Goal: Answer question/provide support: Share knowledge or assist other users

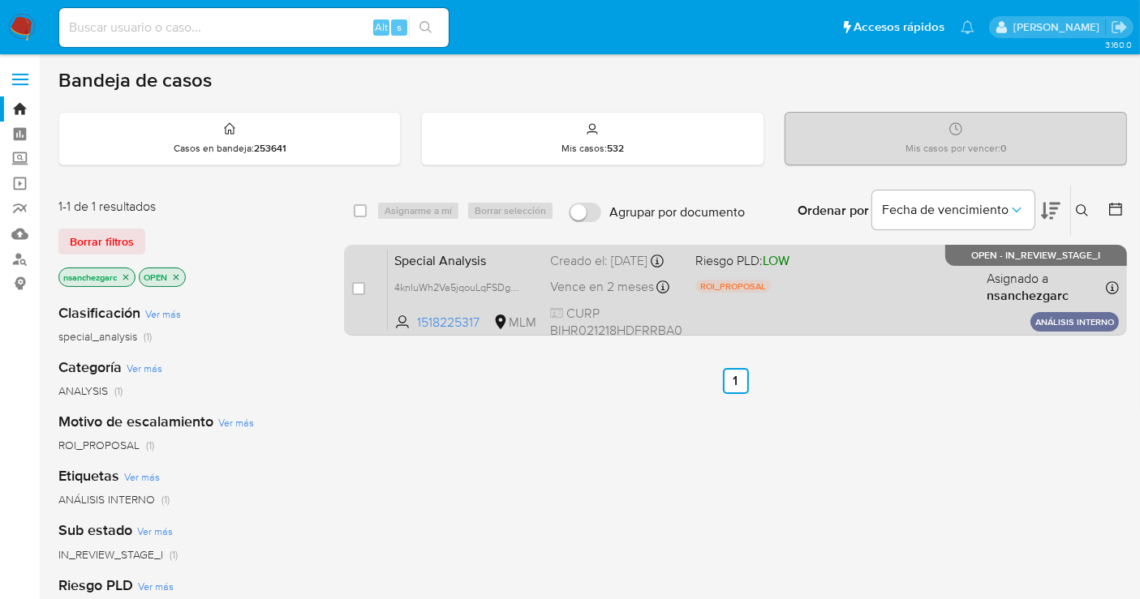
click at [576, 270] on div "Creado el: [DATE] Creado el: [DATE] 11:04:12" at bounding box center [616, 261] width 132 height 18
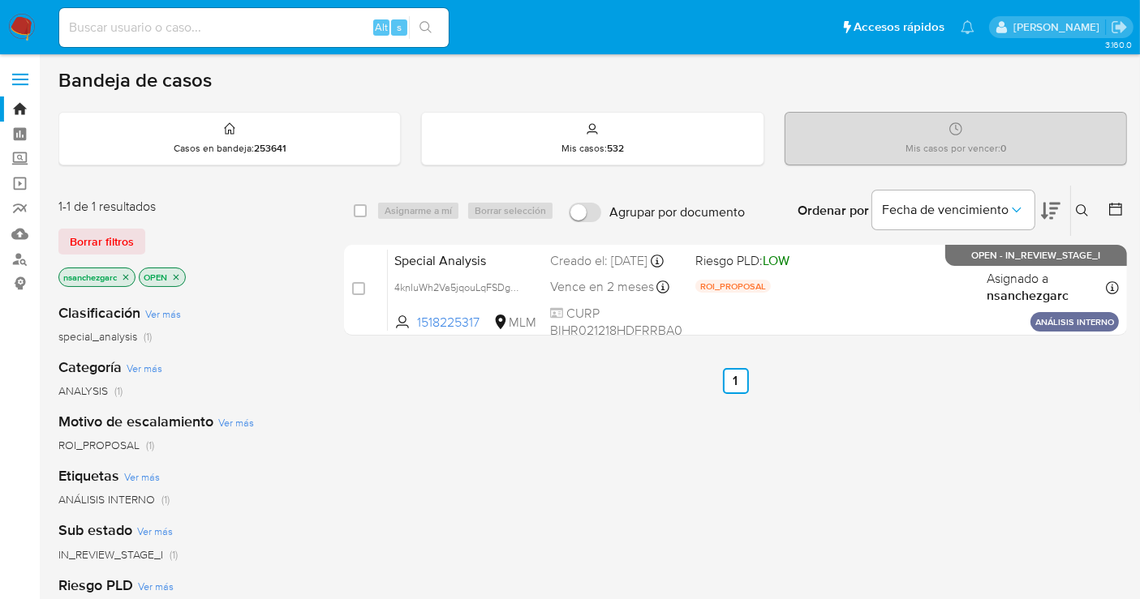
click at [1087, 207] on icon at bounding box center [1082, 210] width 13 height 13
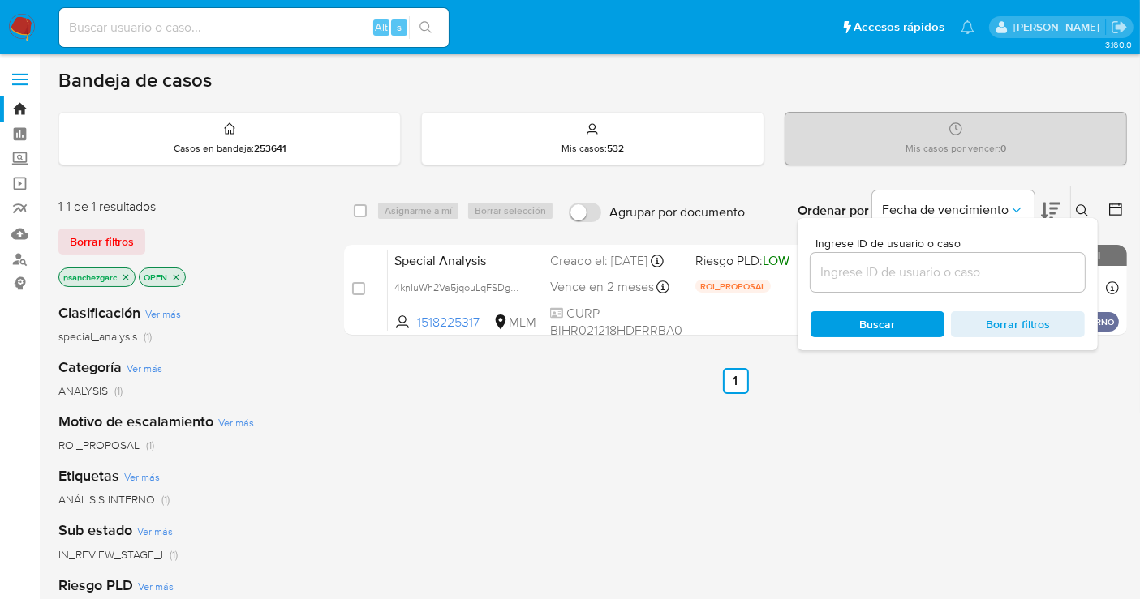
click at [866, 277] on input at bounding box center [947, 272] width 274 height 21
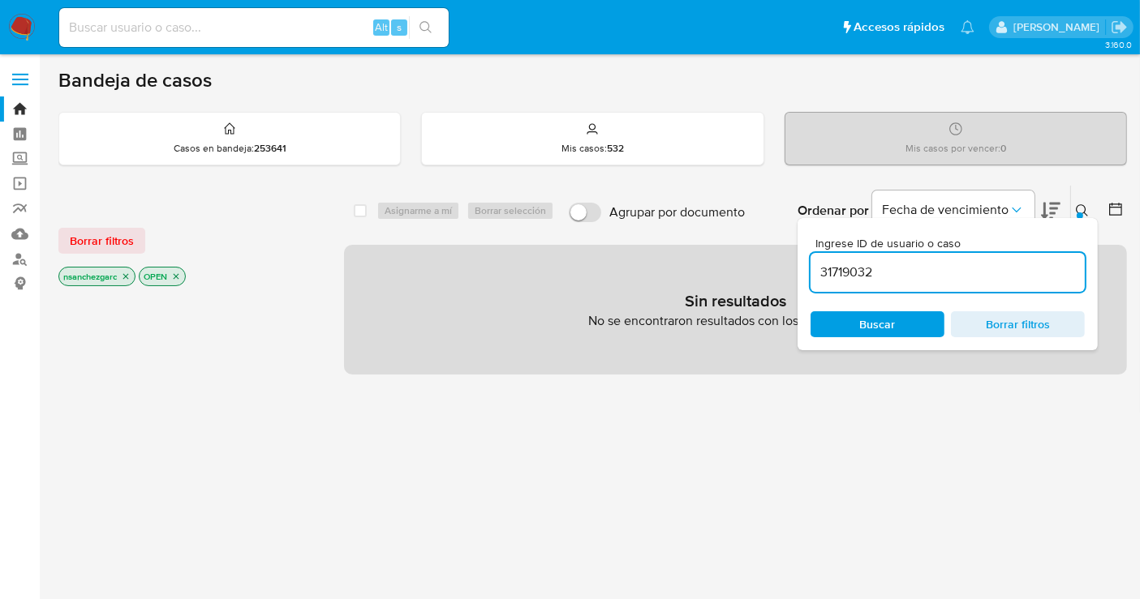
click at [897, 269] on input "31719032" at bounding box center [947, 272] width 274 height 21
type input "31719032"
click at [127, 274] on icon "close-filter" at bounding box center [126, 277] width 10 height 10
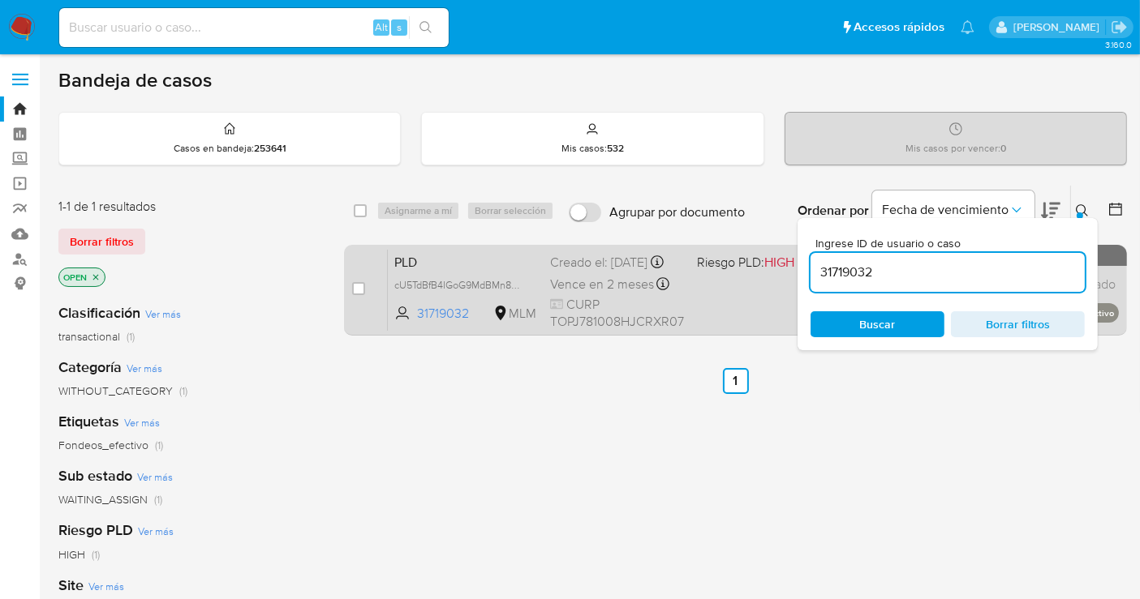
click at [350, 288] on div "case-item-checkbox No es posible asignar el caso PLD cU5TdBfB4IGoG9MdBMn8vpuT 3…" at bounding box center [735, 290] width 783 height 91
click at [362, 286] on input "checkbox" at bounding box center [358, 288] width 13 height 13
checkbox input "true"
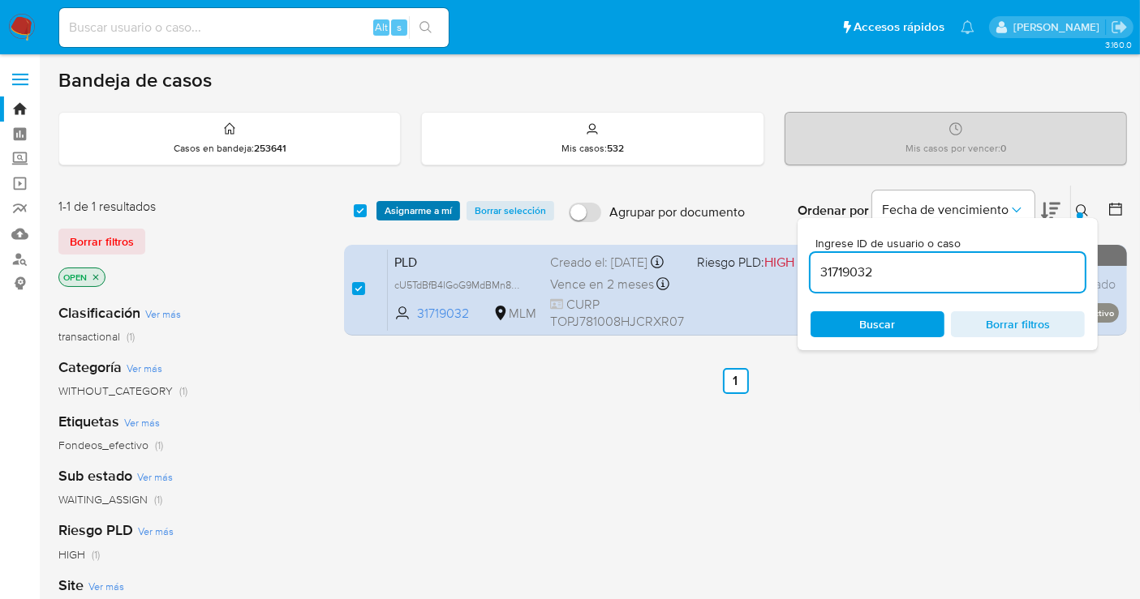
click at [422, 209] on span "Asignarme a mí" at bounding box center [417, 211] width 67 height 16
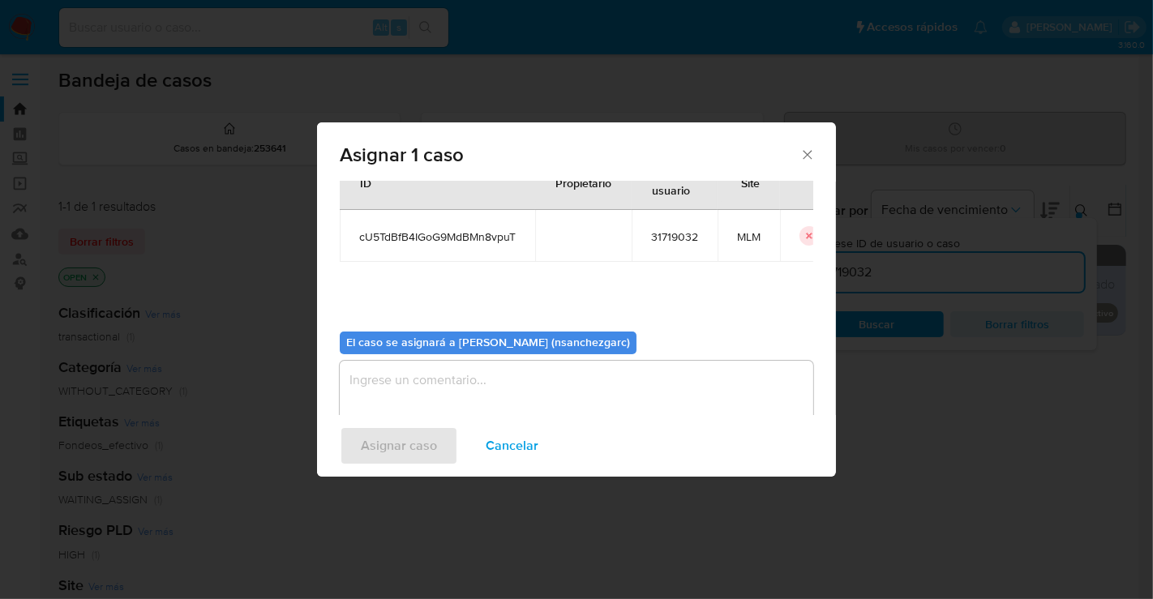
scroll to position [83, 0]
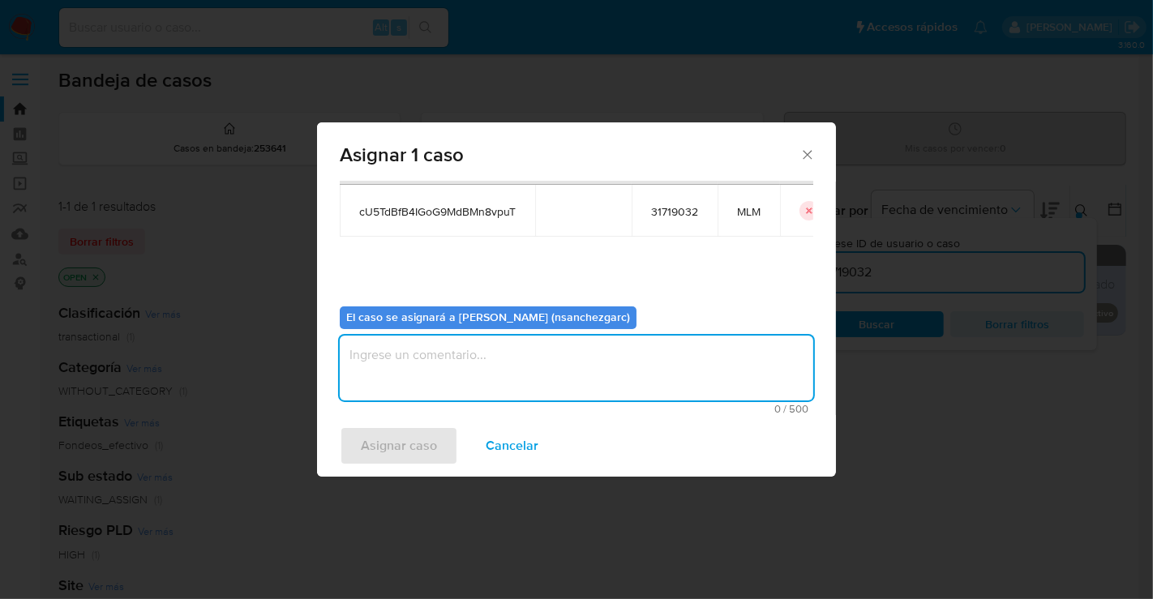
click at [408, 358] on textarea "assign-modal" at bounding box center [577, 368] width 474 height 65
type textarea "nesg"
click at [407, 441] on span "Asignar caso" at bounding box center [399, 446] width 76 height 36
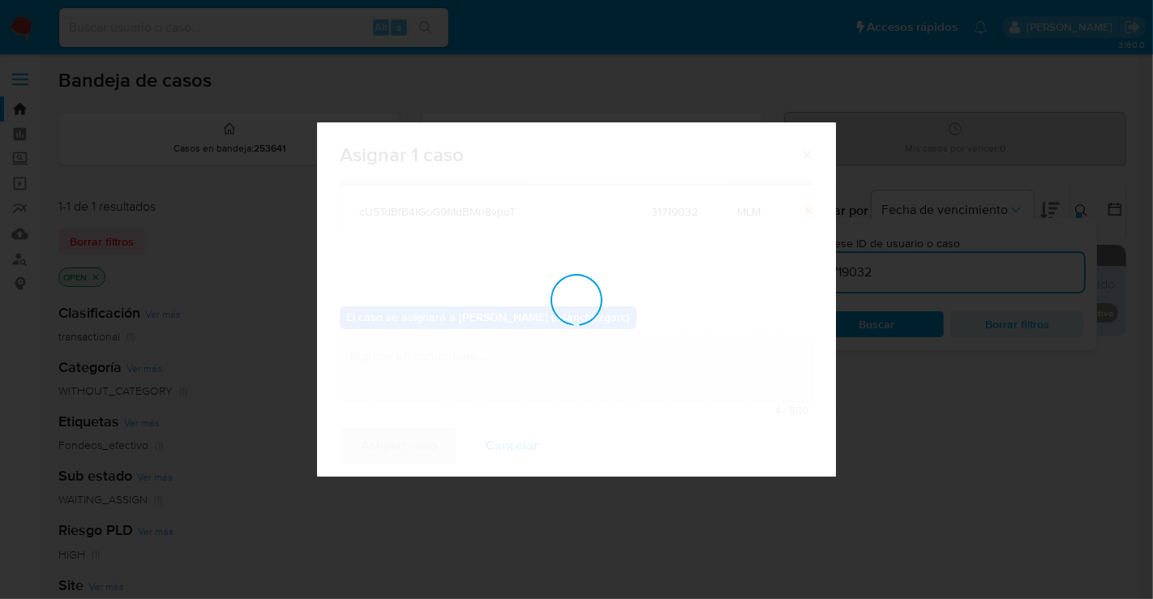
checkbox input "false"
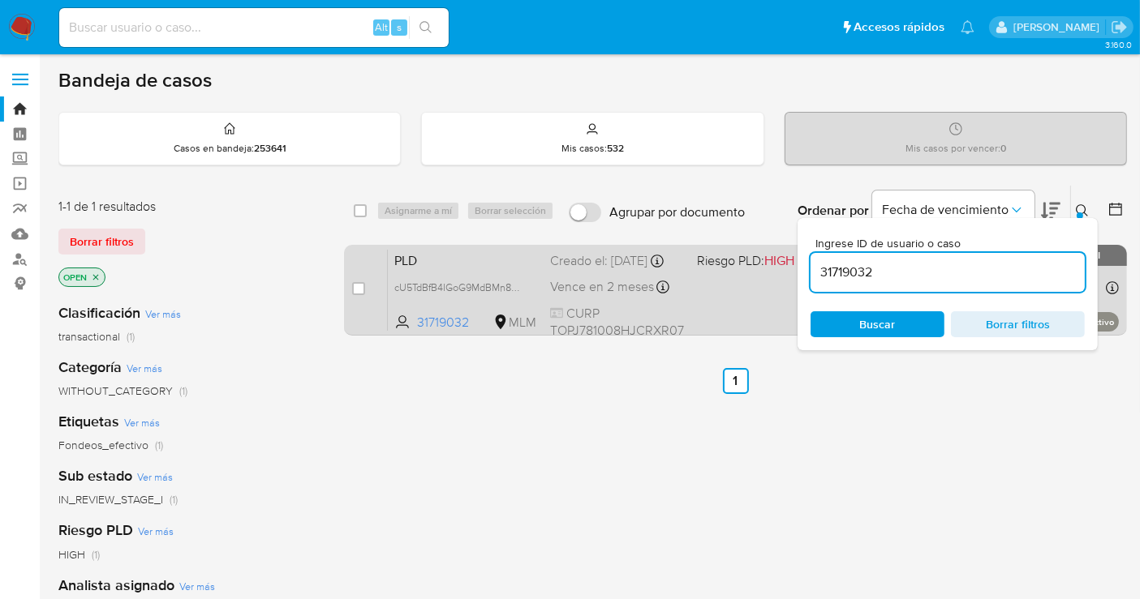
click at [595, 268] on div "Creado el: 12/09/2025 Creado el: 12/09/2025 02:09:22" at bounding box center [617, 261] width 134 height 18
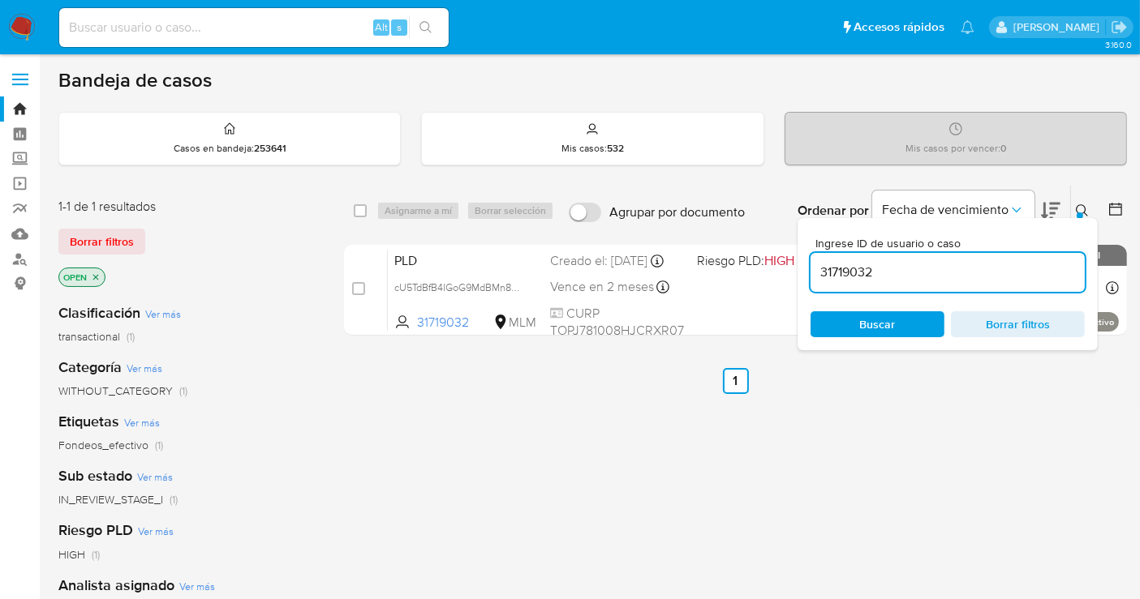
click at [848, 277] on input "31719032" at bounding box center [947, 272] width 274 height 21
paste input "1026376693"
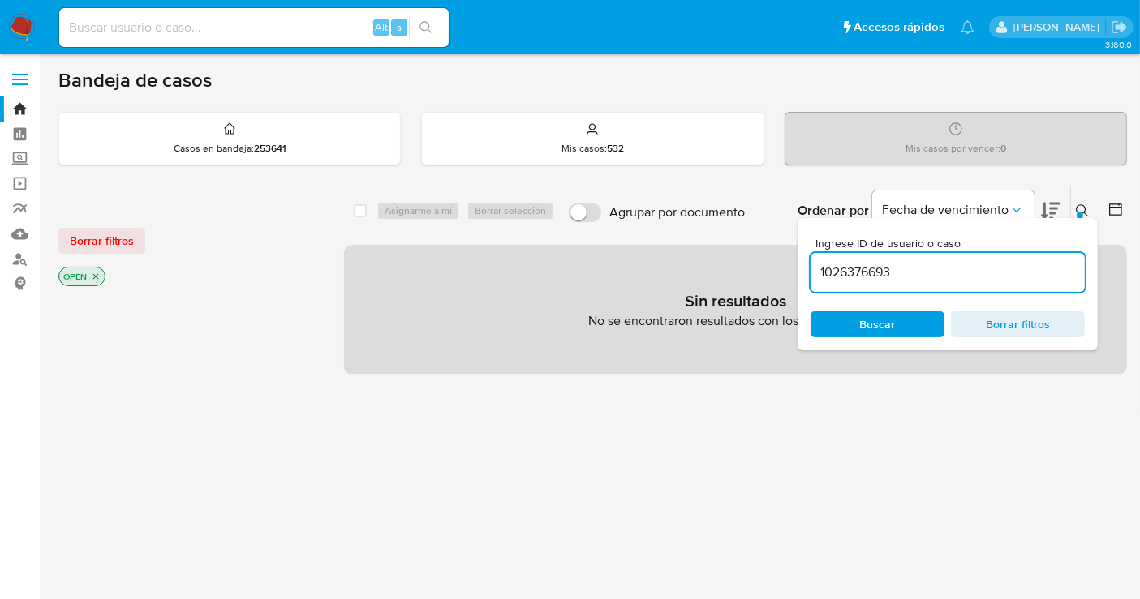
click at [912, 269] on input "1026376693" at bounding box center [947, 272] width 274 height 21
type input "1026376693"
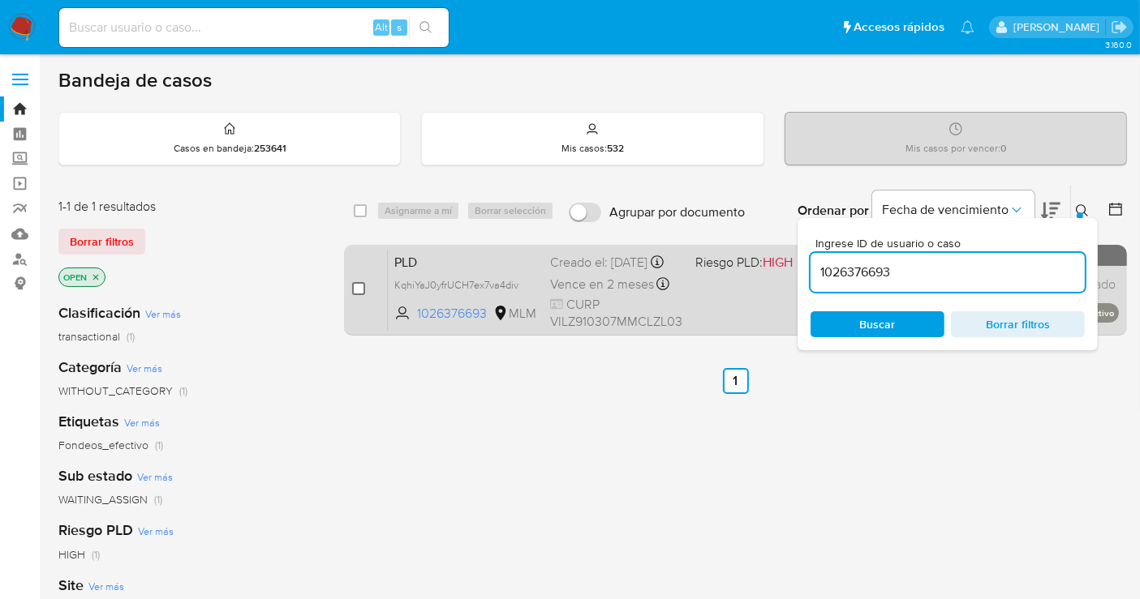
click at [357, 282] on input "checkbox" at bounding box center [358, 288] width 13 height 13
checkbox input "true"
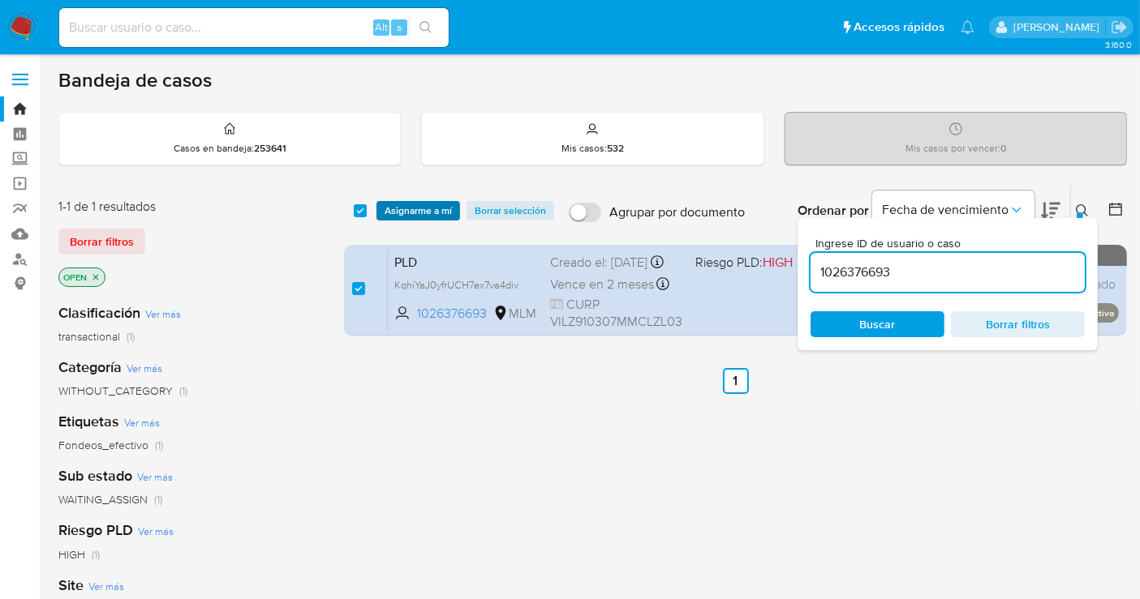
click at [392, 208] on span "Asignarme a mí" at bounding box center [417, 211] width 67 height 16
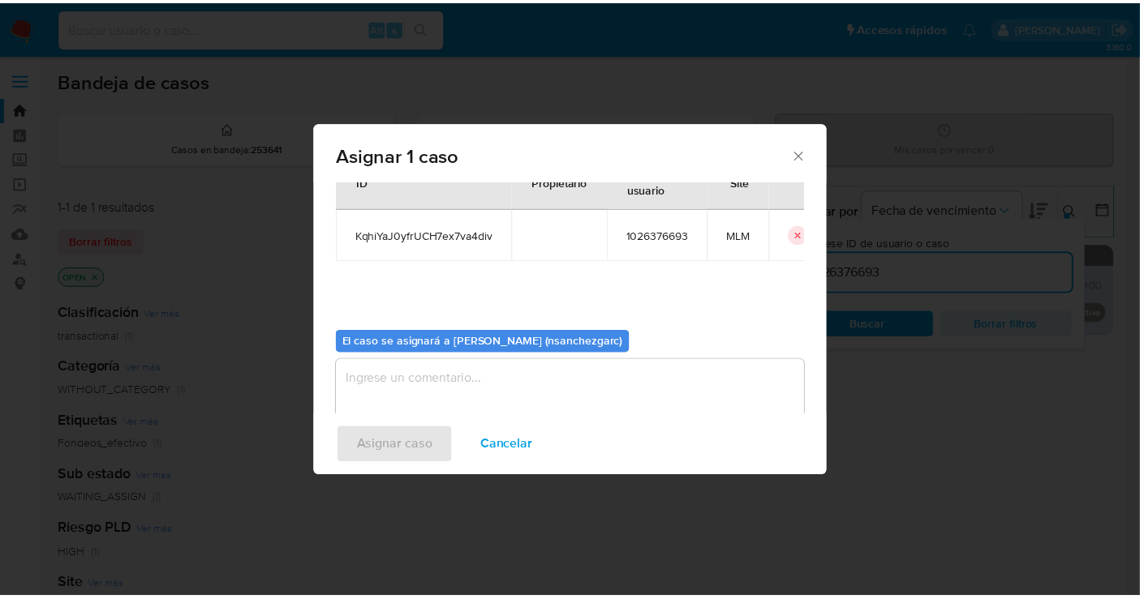
scroll to position [83, 0]
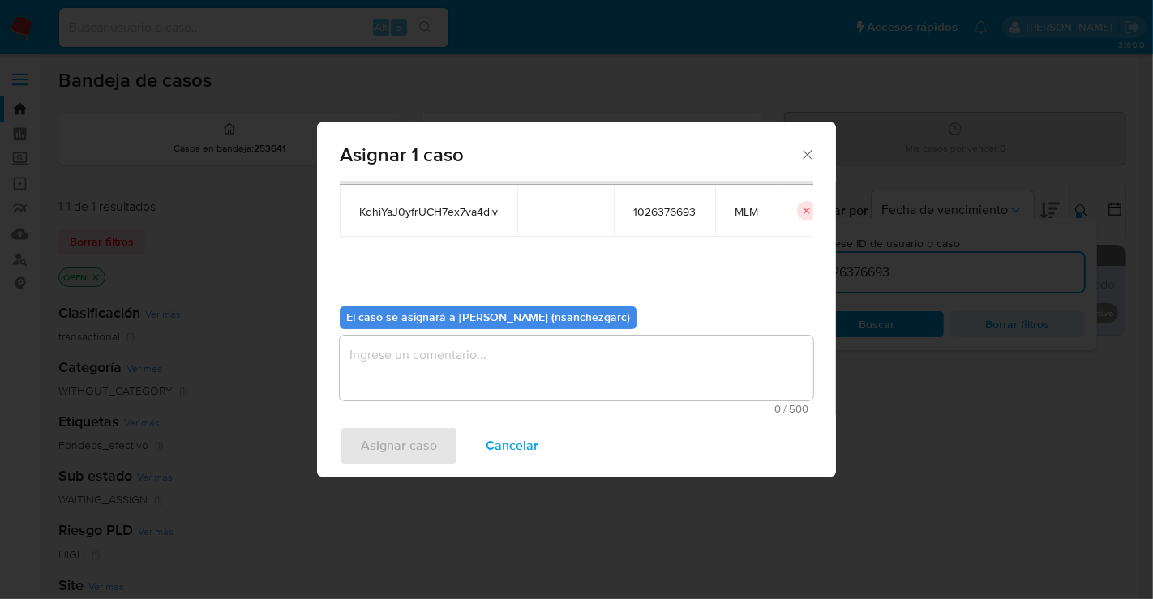
click at [380, 355] on textarea "assign-modal" at bounding box center [577, 368] width 474 height 65
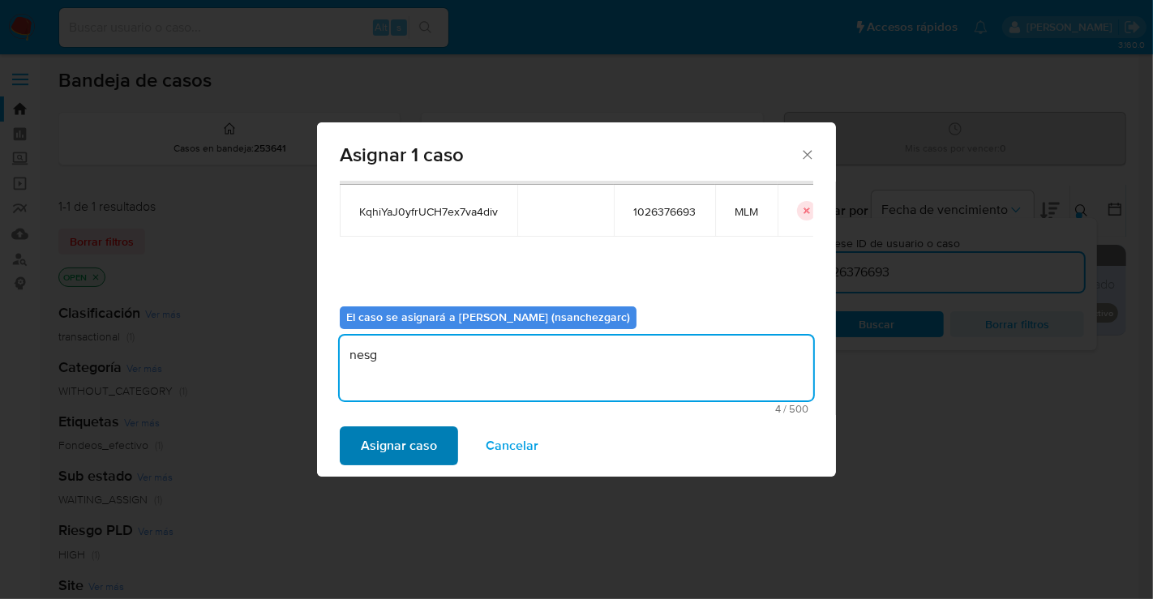
type textarea "nesg"
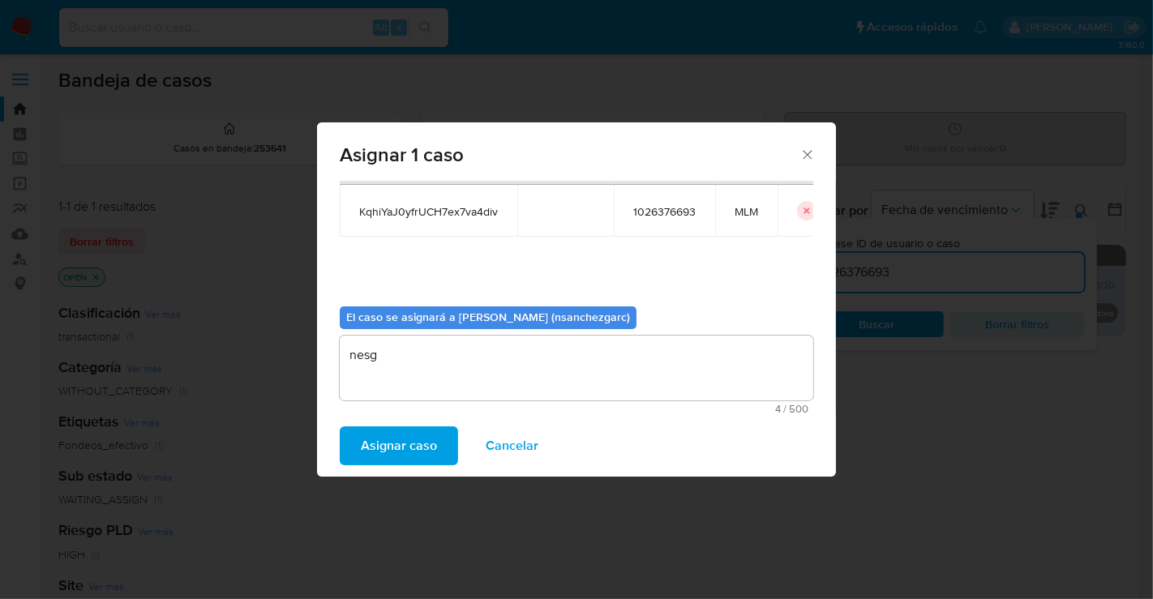
click at [392, 449] on span "Asignar caso" at bounding box center [399, 446] width 76 height 36
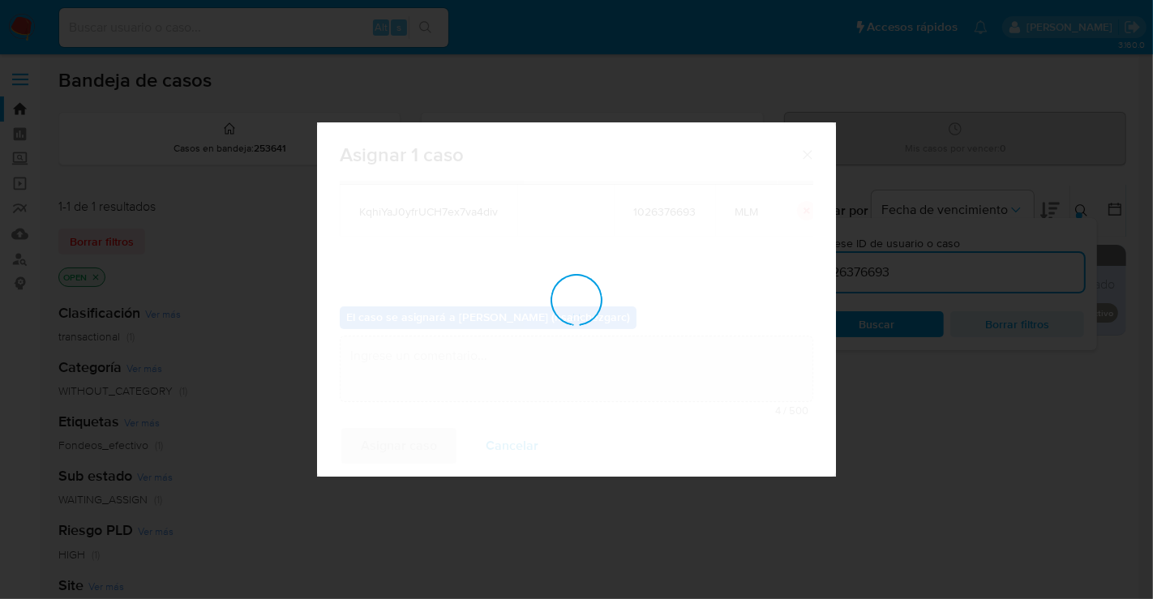
checkbox input "false"
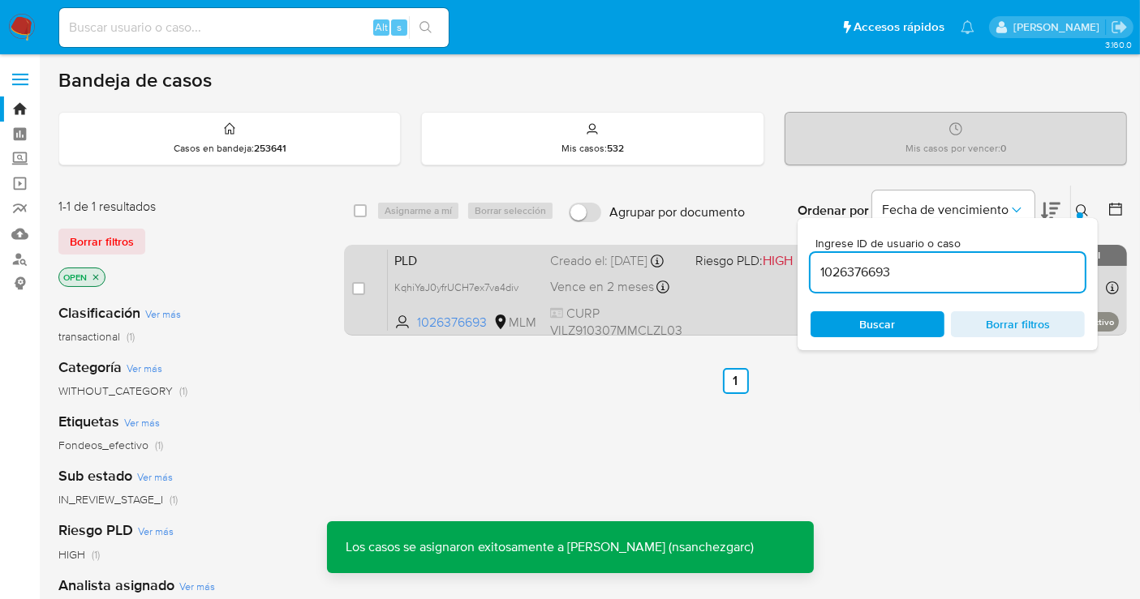
click at [568, 270] on div "Creado el: 12/09/2025 Creado el: 12/09/2025 02:16:21" at bounding box center [616, 261] width 132 height 18
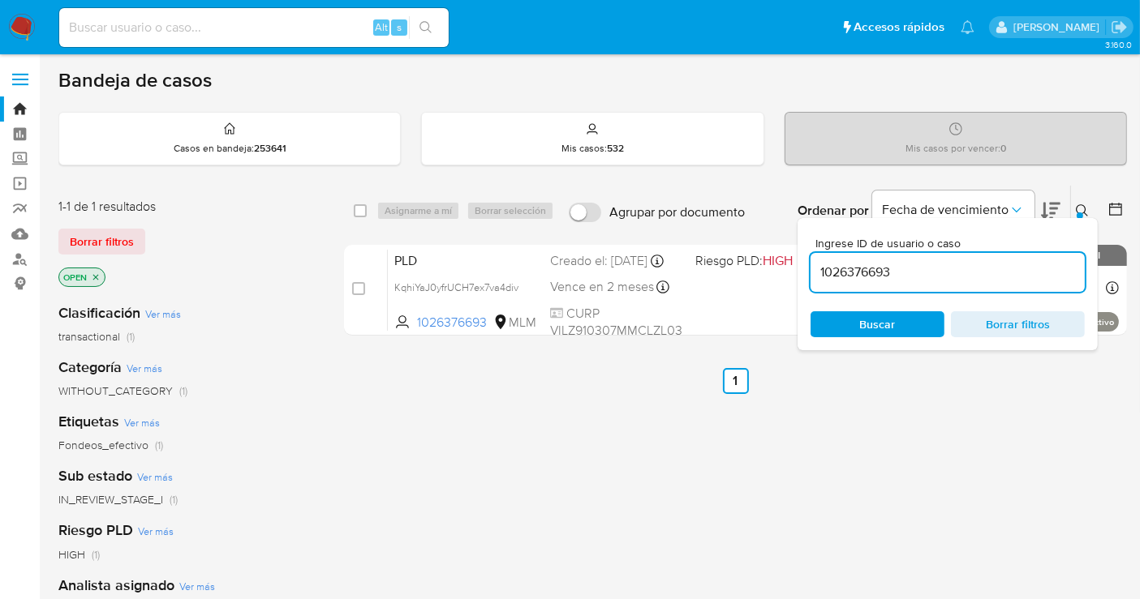
click at [466, 432] on div "select-all-cases-checkbox Asignarme a mí Borrar selección Agrupar por documento…" at bounding box center [735, 552] width 783 height 735
click at [18, 27] on img at bounding box center [22, 28] width 28 height 28
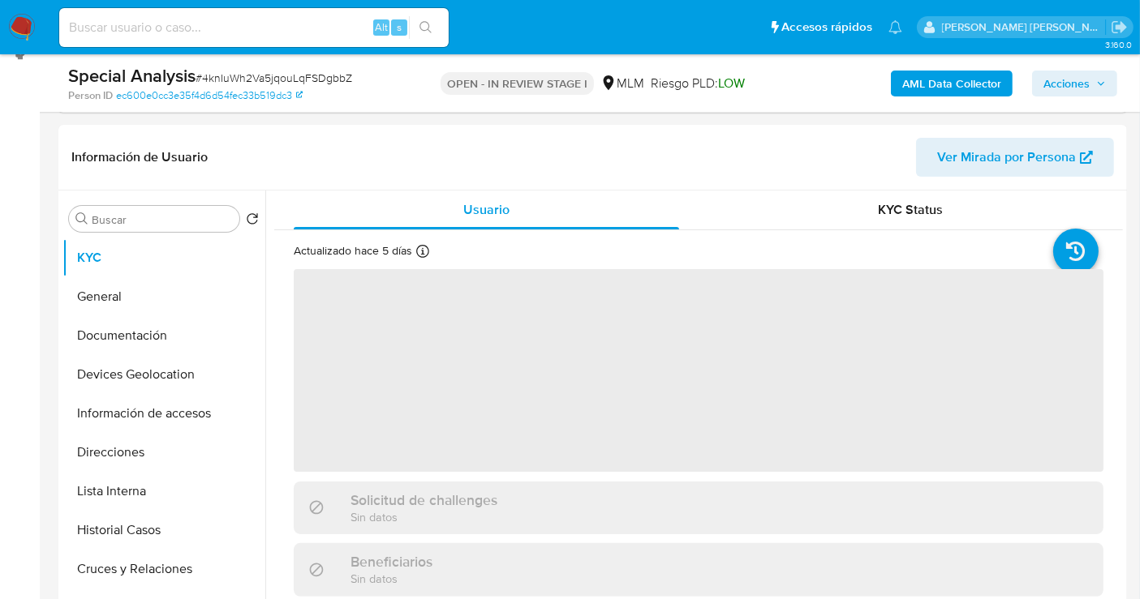
scroll to position [270, 0]
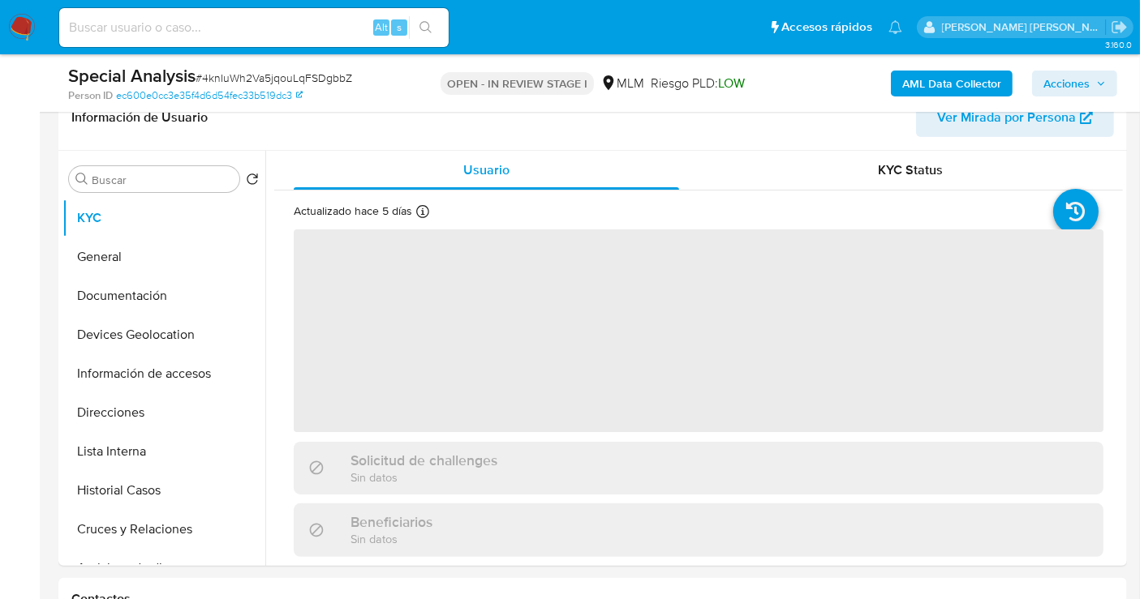
select select "10"
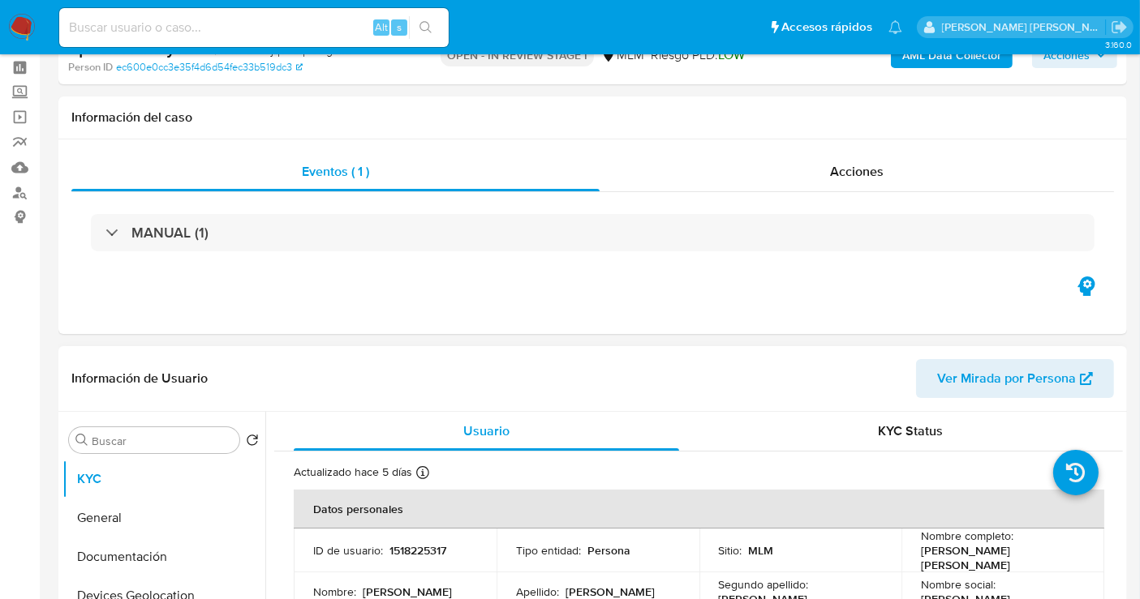
scroll to position [0, 0]
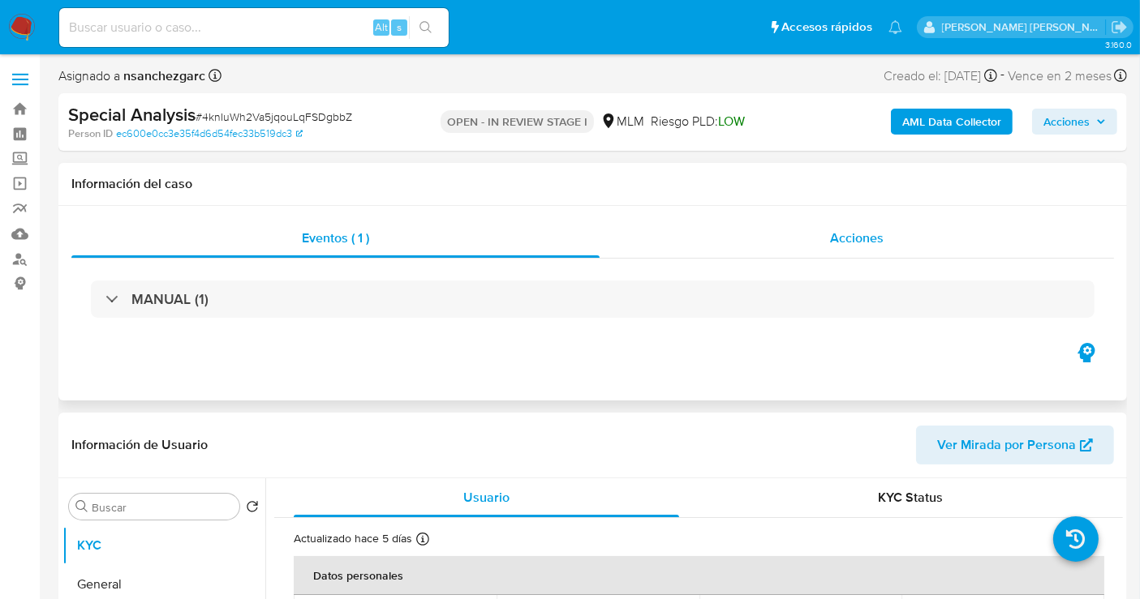
click at [836, 235] on span "Acciones" at bounding box center [857, 238] width 54 height 19
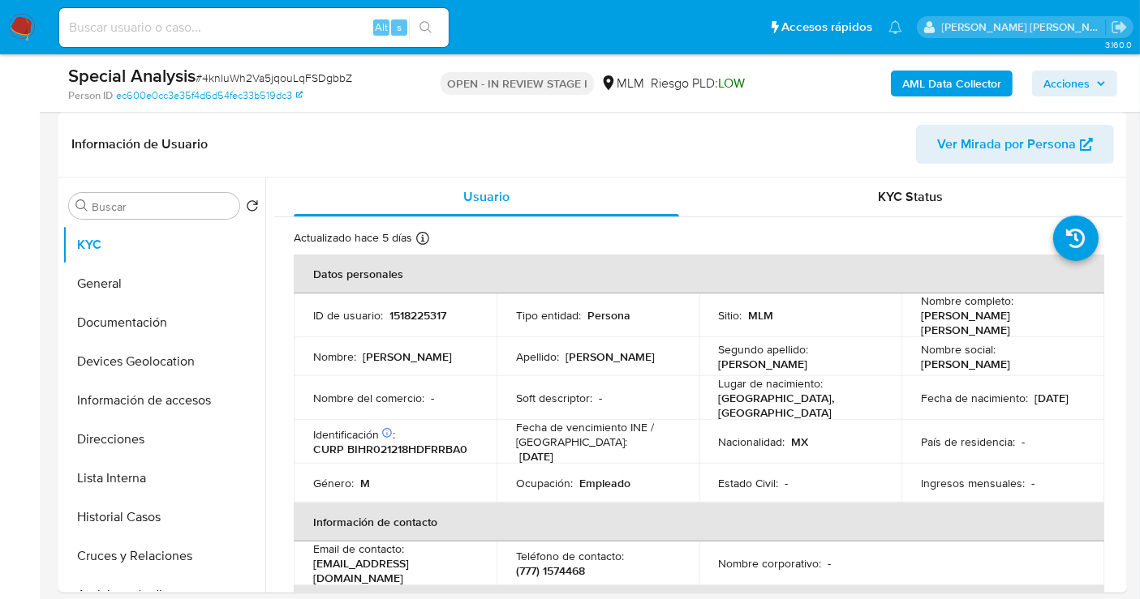
scroll to position [450, 0]
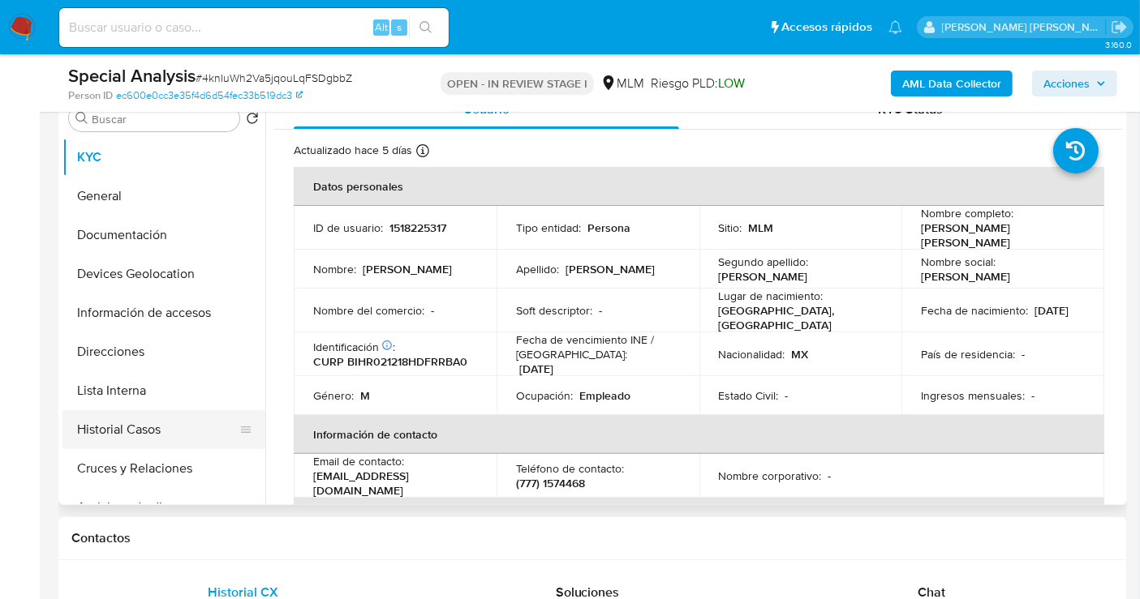
click at [139, 416] on button "Historial Casos" at bounding box center [157, 429] width 190 height 39
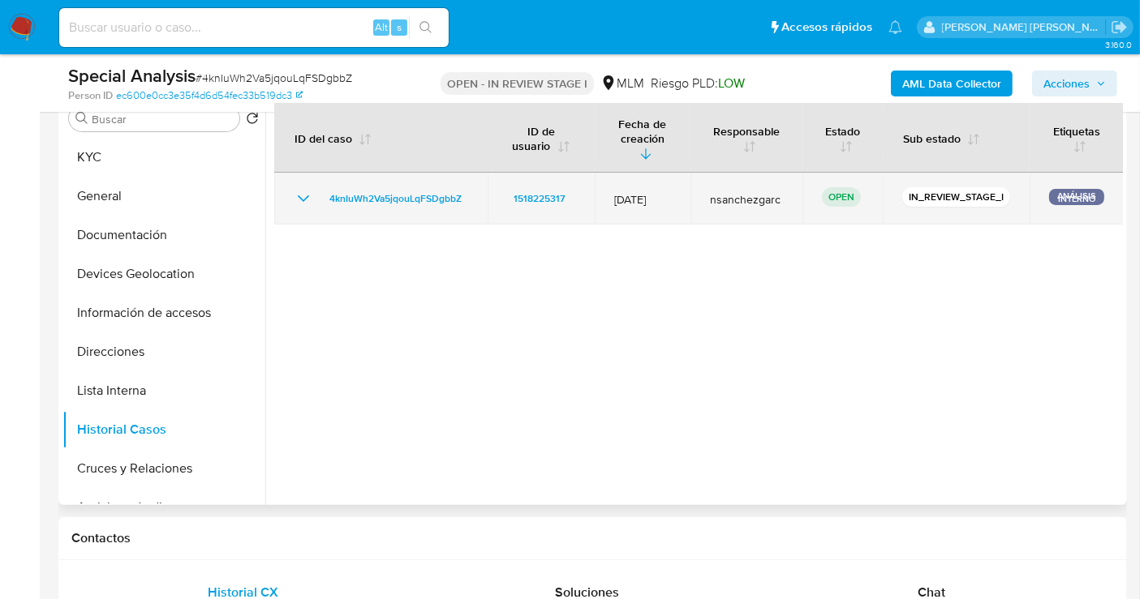
click at [301, 189] on icon "Mostrar/Ocultar" at bounding box center [303, 198] width 19 height 19
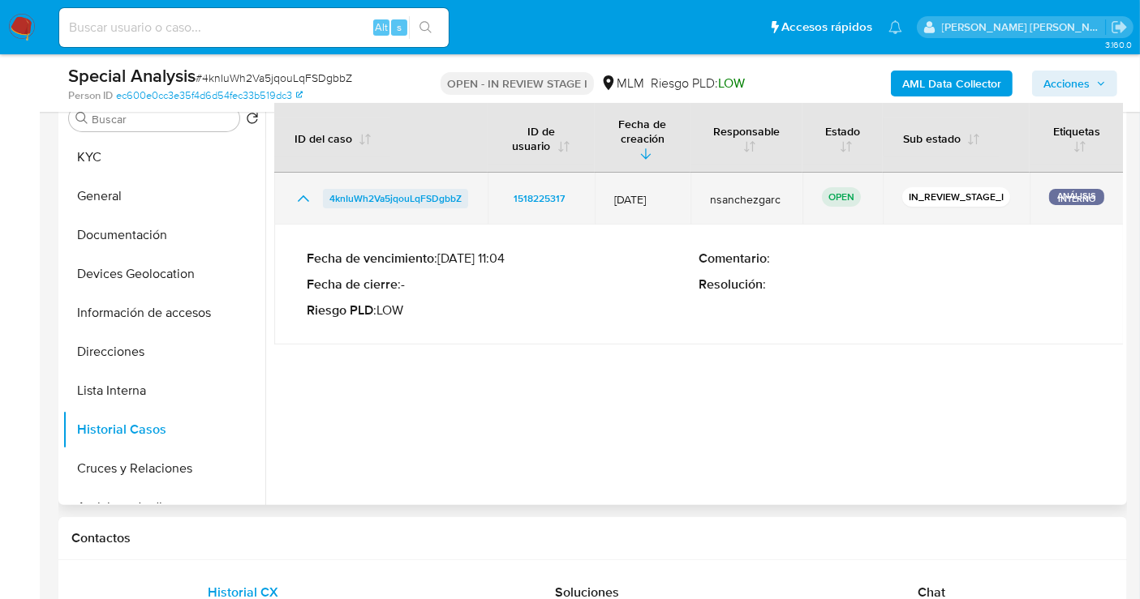
click at [357, 190] on span "4knIuWh2Va5jqouLqFSDgbbZ" at bounding box center [395, 198] width 132 height 19
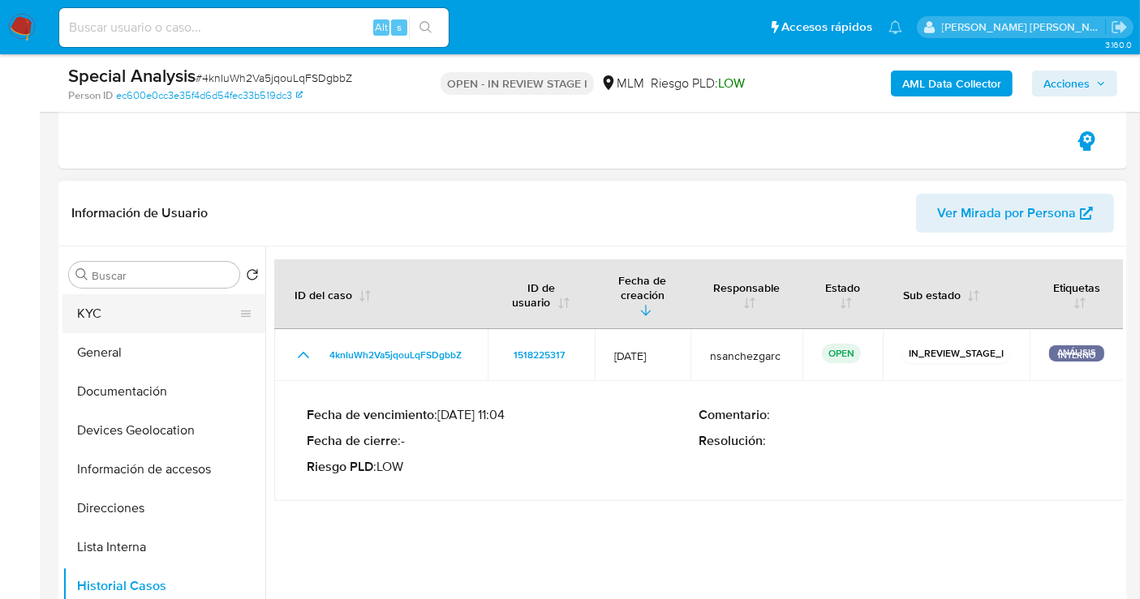
scroll to position [90, 0]
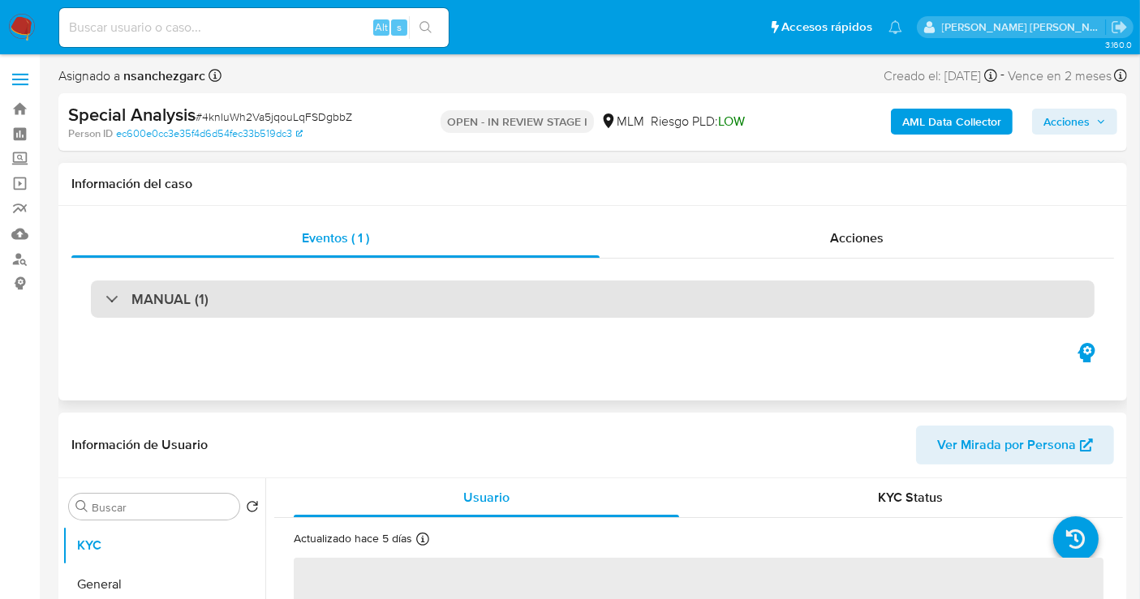
select select "10"
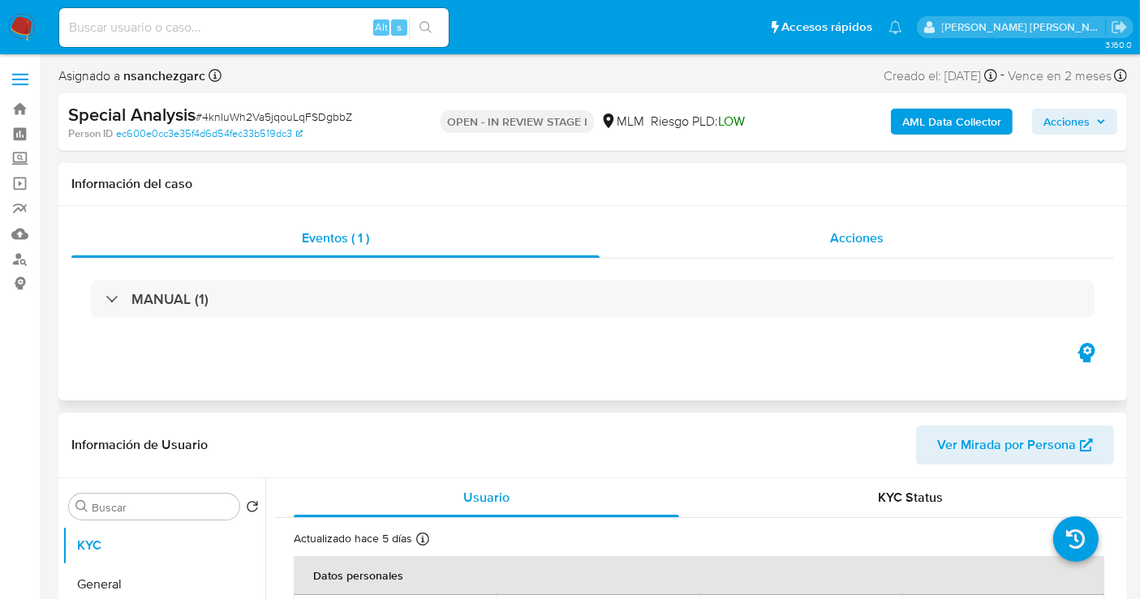
click at [829, 241] on div "Acciones" at bounding box center [856, 238] width 514 height 39
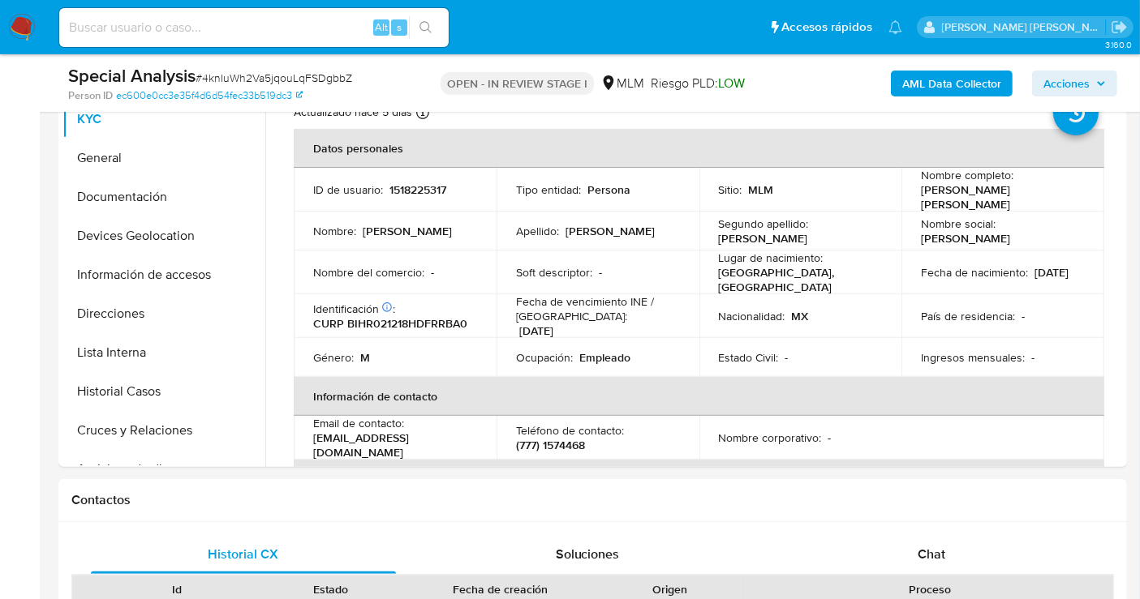
scroll to position [720, 0]
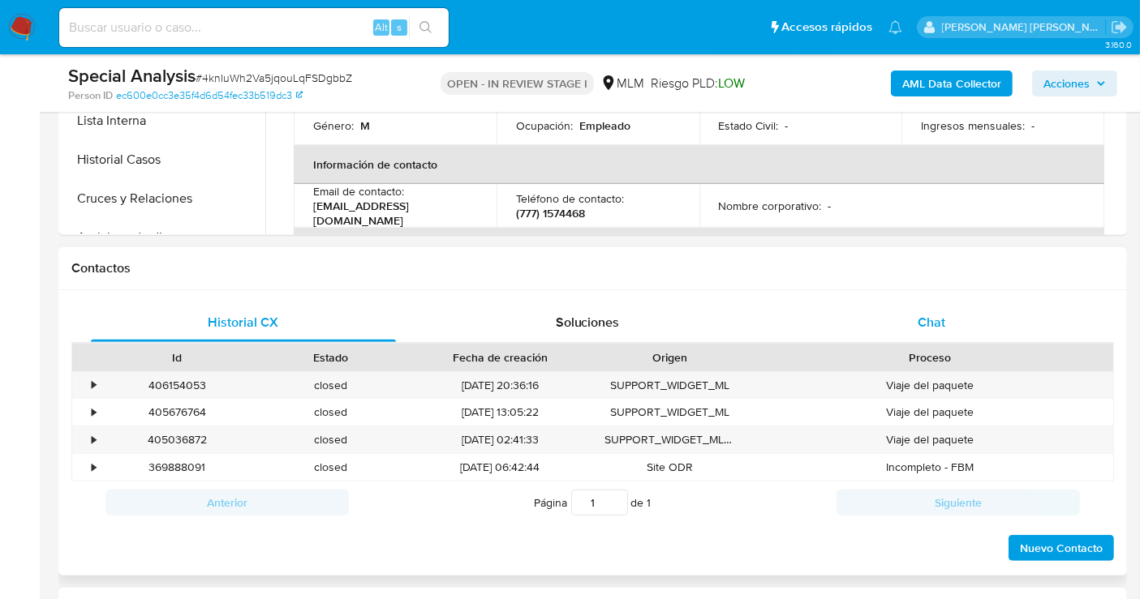
click at [934, 316] on span "Chat" at bounding box center [931, 322] width 28 height 19
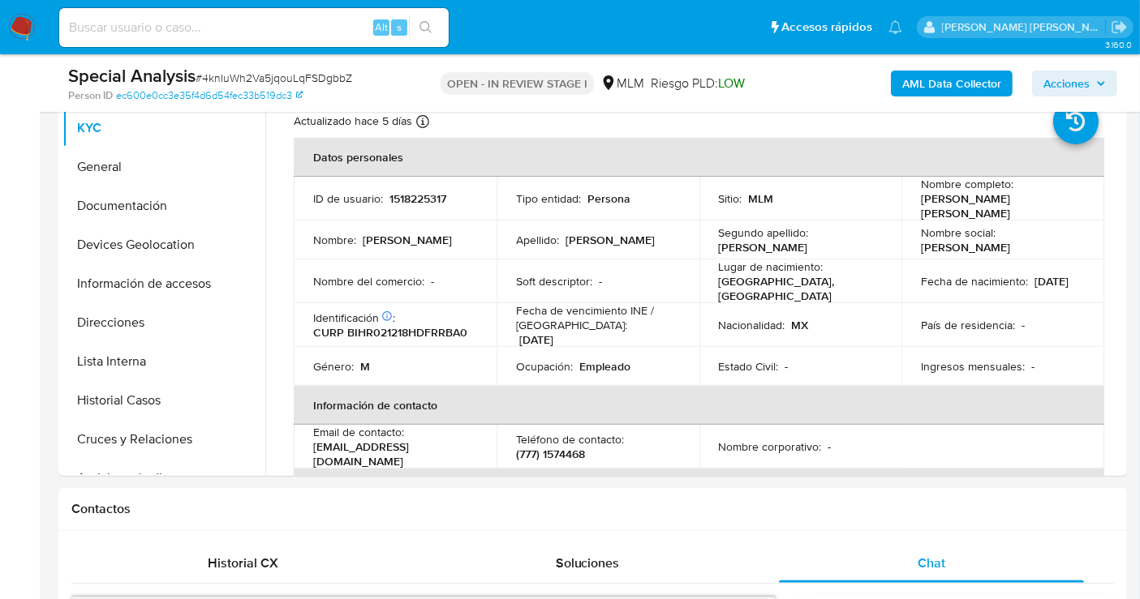
scroll to position [322, 0]
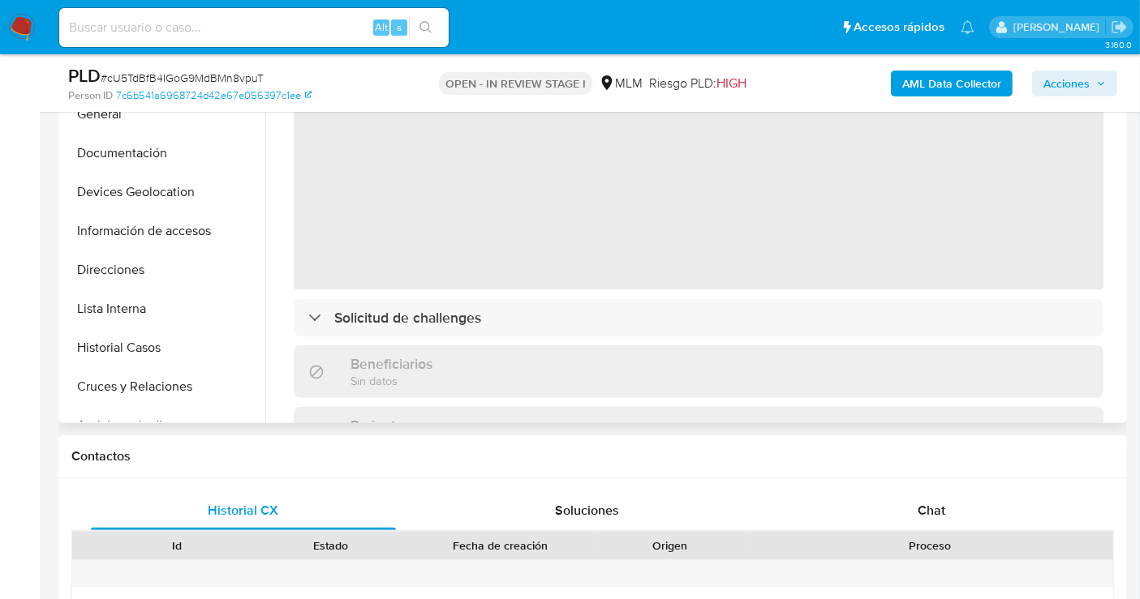
scroll to position [450, 0]
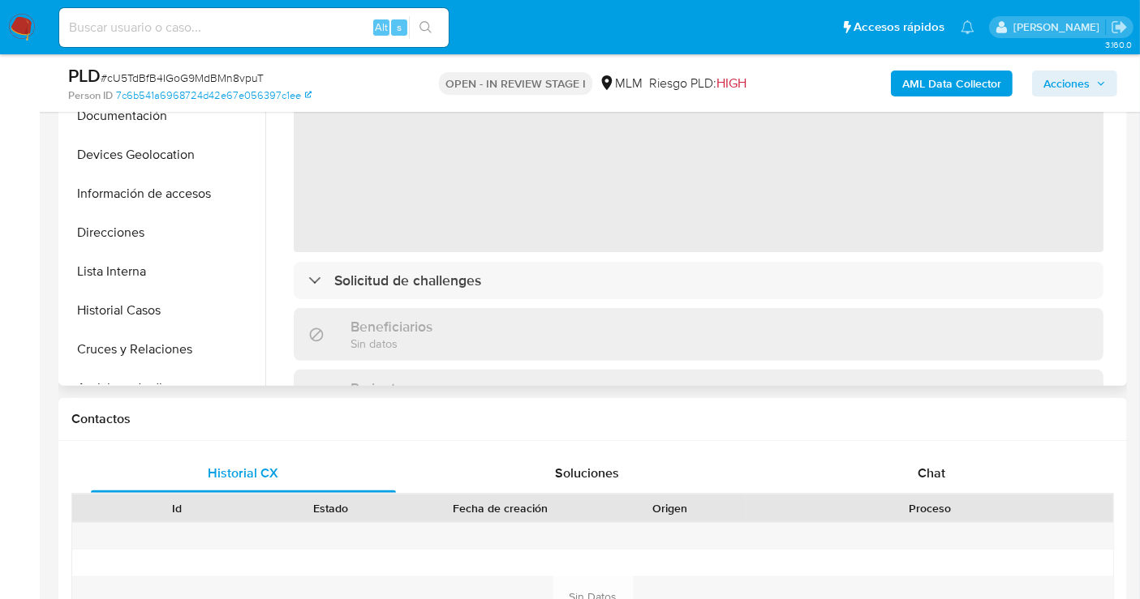
select select "10"
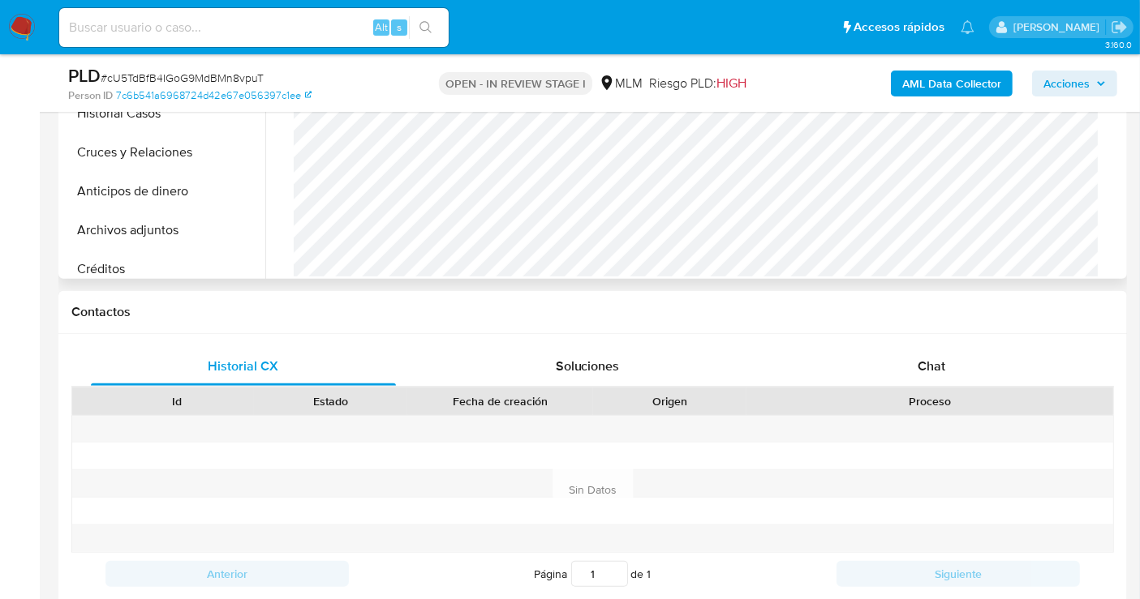
scroll to position [720, 0]
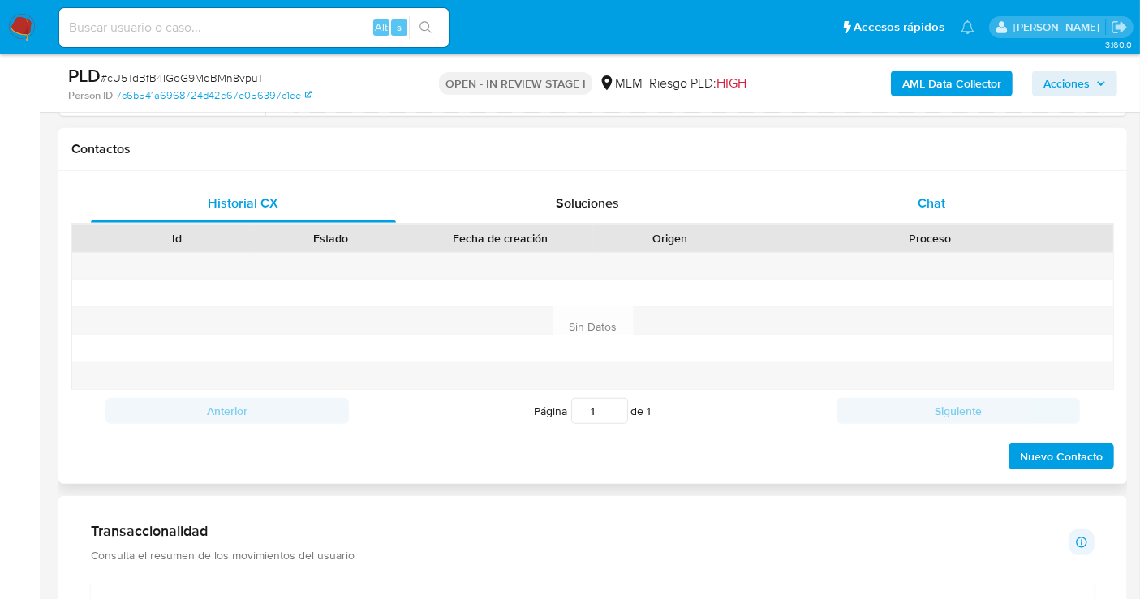
click at [943, 206] on span "Chat" at bounding box center [931, 203] width 28 height 19
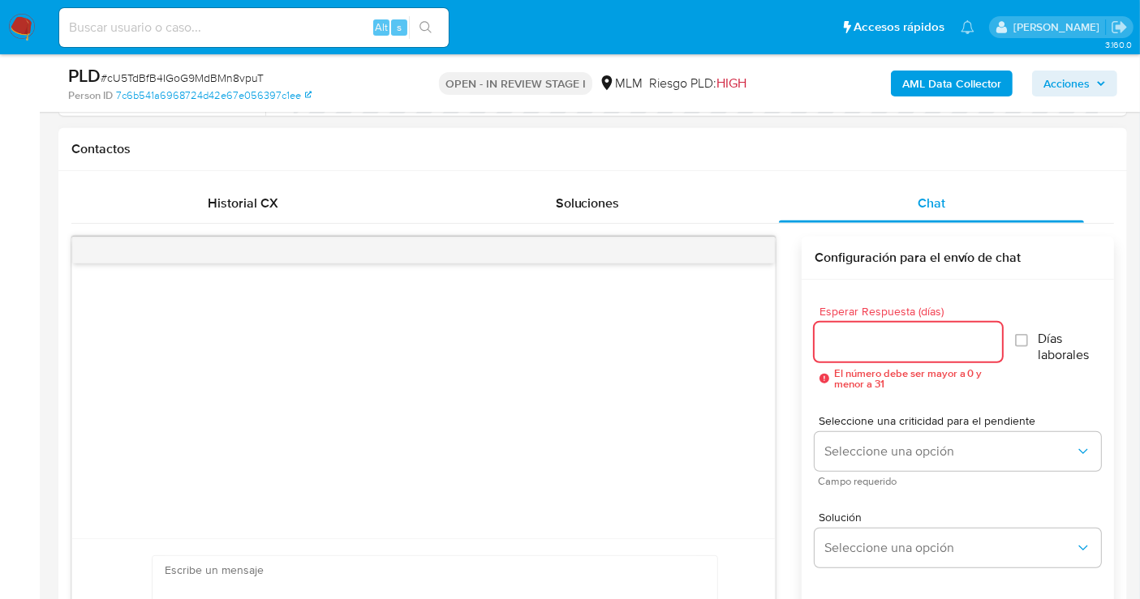
click at [857, 337] on input "Esperar Respuesta (días)" at bounding box center [907, 342] width 187 height 21
type input "6"
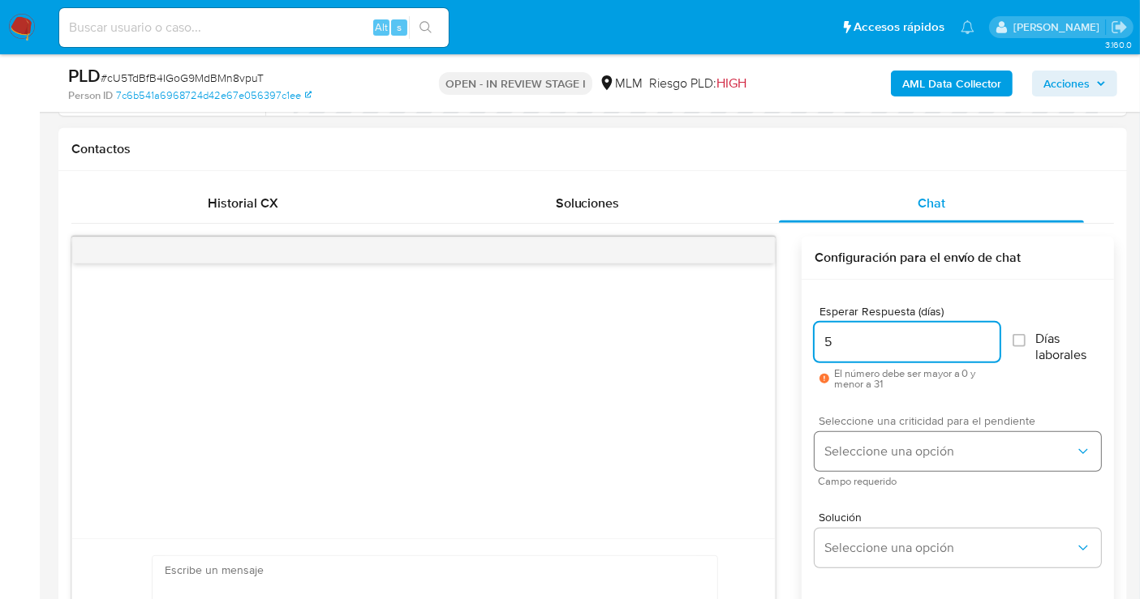
type input "5"
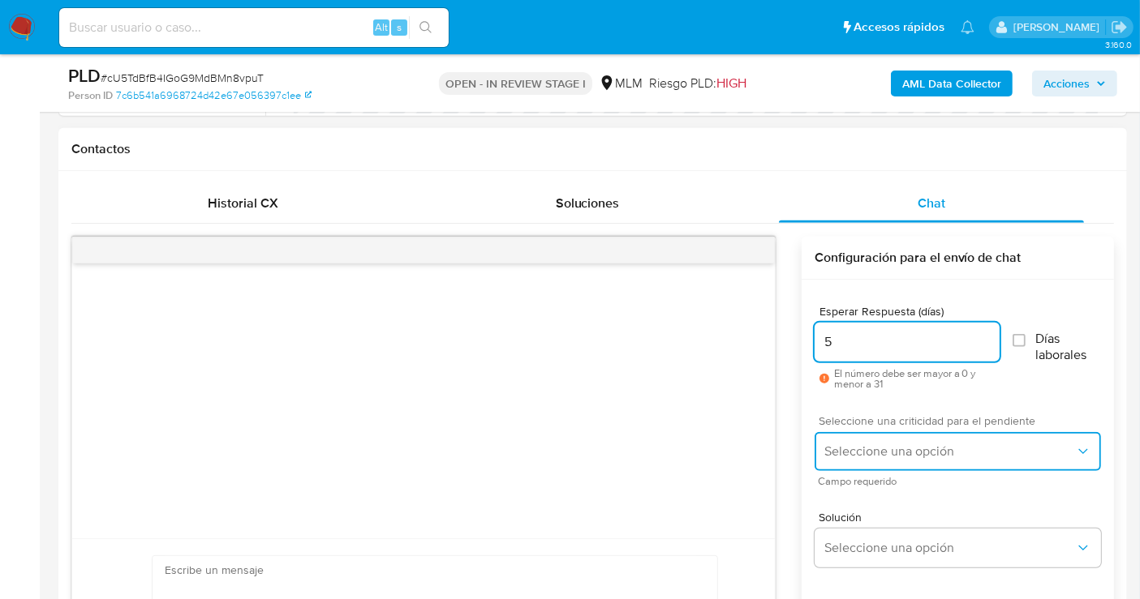
click at [902, 456] on span "Seleccione una opción" at bounding box center [949, 452] width 251 height 16
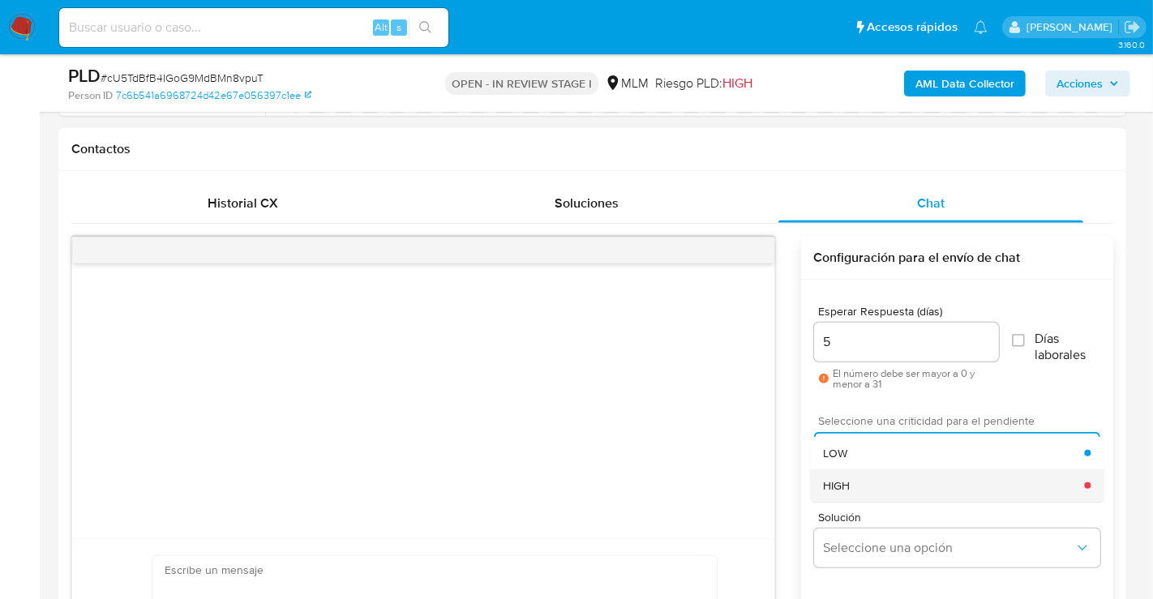
click at [845, 488] on span "HIGH" at bounding box center [836, 486] width 27 height 15
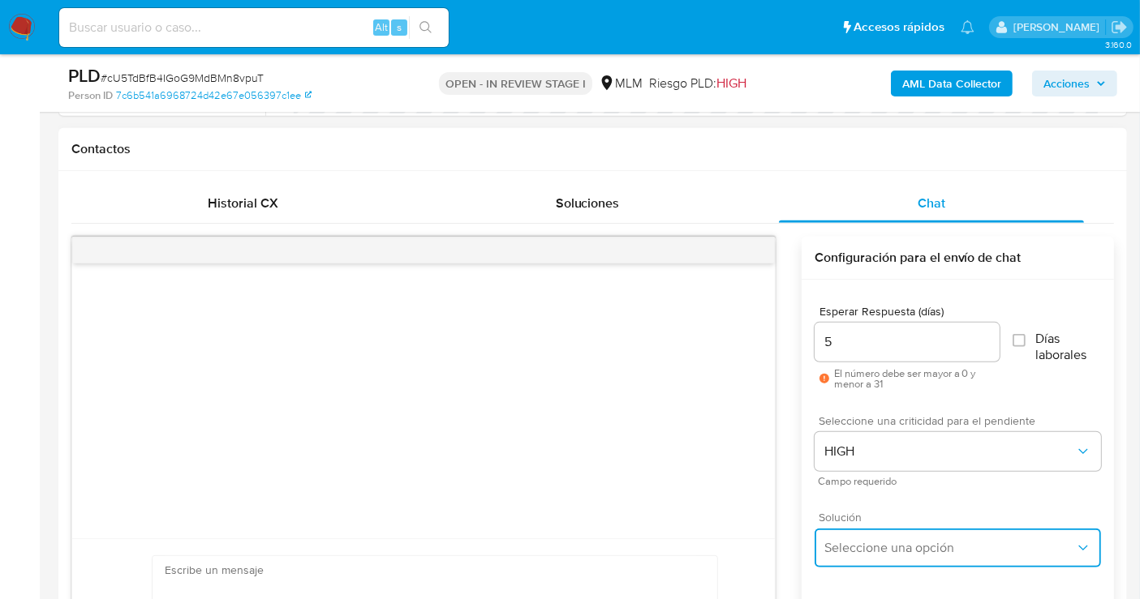
click at [876, 540] on span "Seleccione una opción" at bounding box center [949, 548] width 251 height 16
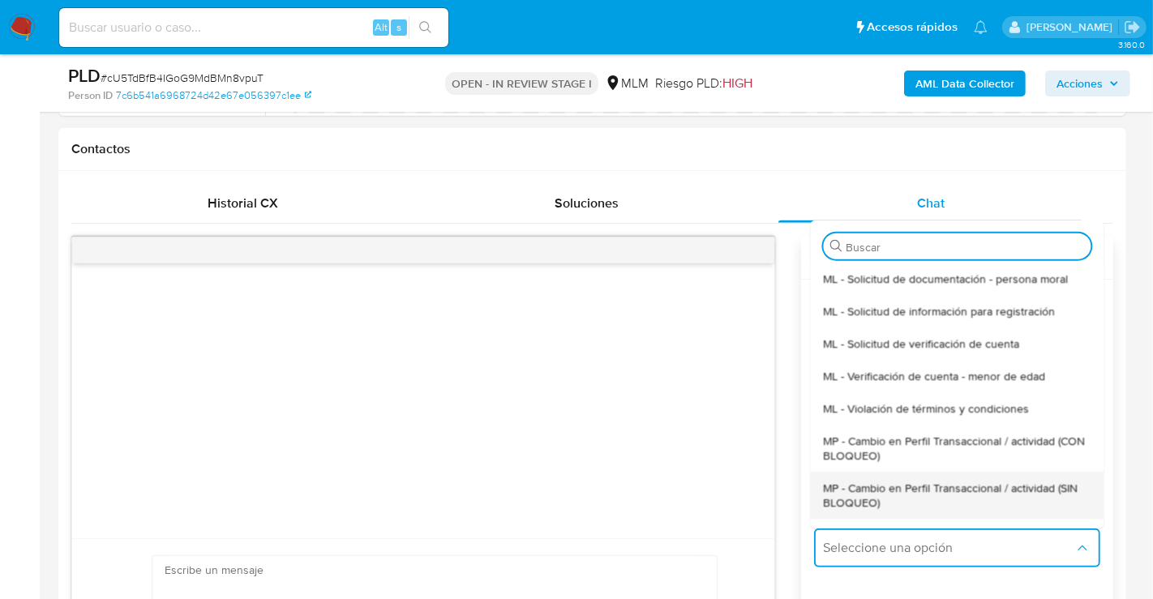
click at [852, 489] on span "MP - Cambio en Perfil Transaccional / actividad (SIN BLOQUEO)" at bounding box center [957, 494] width 268 height 29
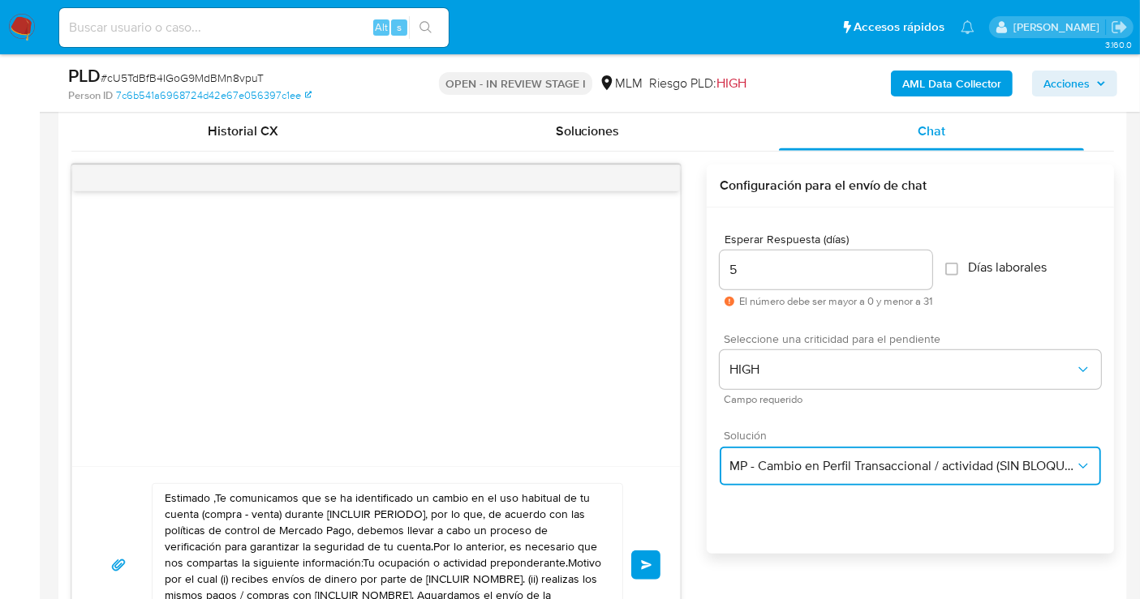
scroll to position [991, 0]
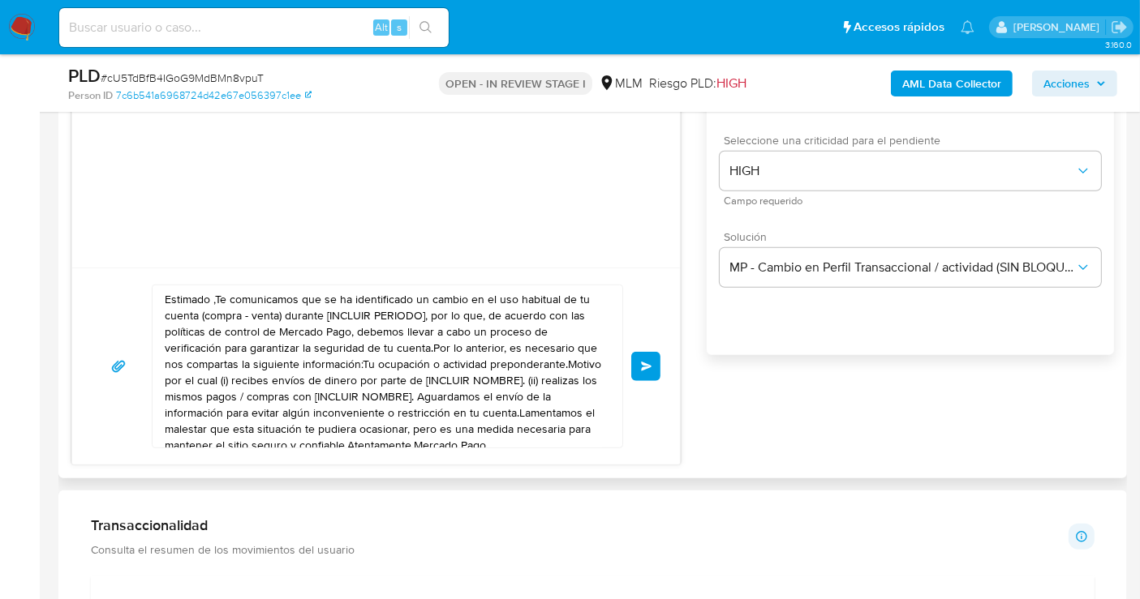
click at [336, 369] on textarea "Estimado ,Te comunicamos que se ha identificado un cambio en el uso habitual de…" at bounding box center [383, 367] width 437 height 162
paste textarea "cliente se ha identificado un cambio en el uso habitual de tu cuenta para garan…"
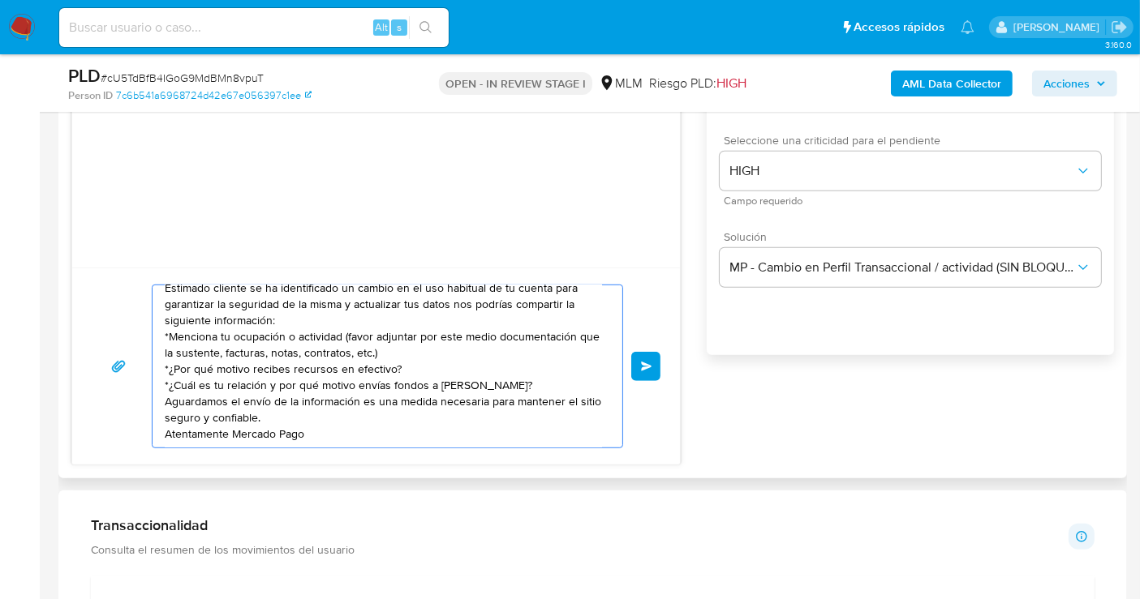
scroll to position [0, 0]
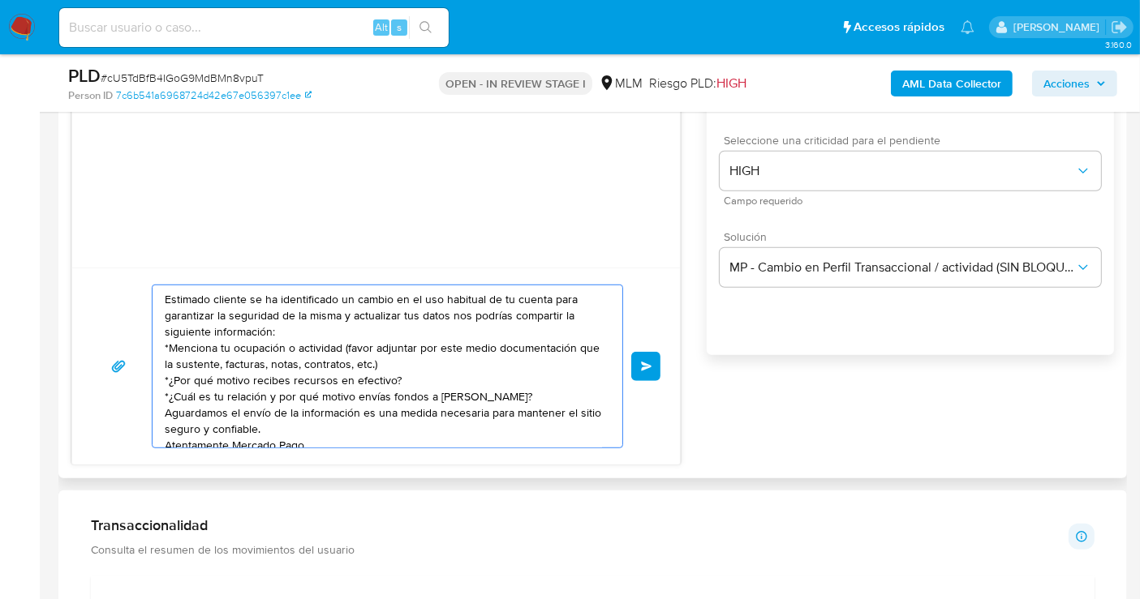
type textarea "Estimado cliente se ha identificado un cambio en el uso habitual de tu cuenta p…"
click at [644, 352] on button "Enviar" at bounding box center [645, 366] width 29 height 29
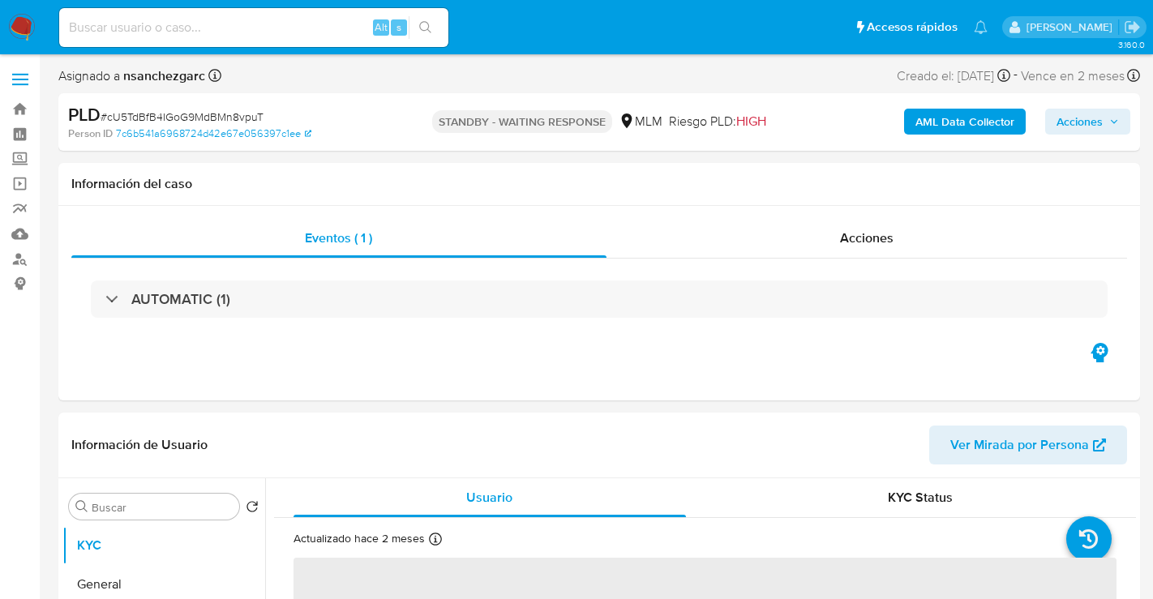
select select "10"
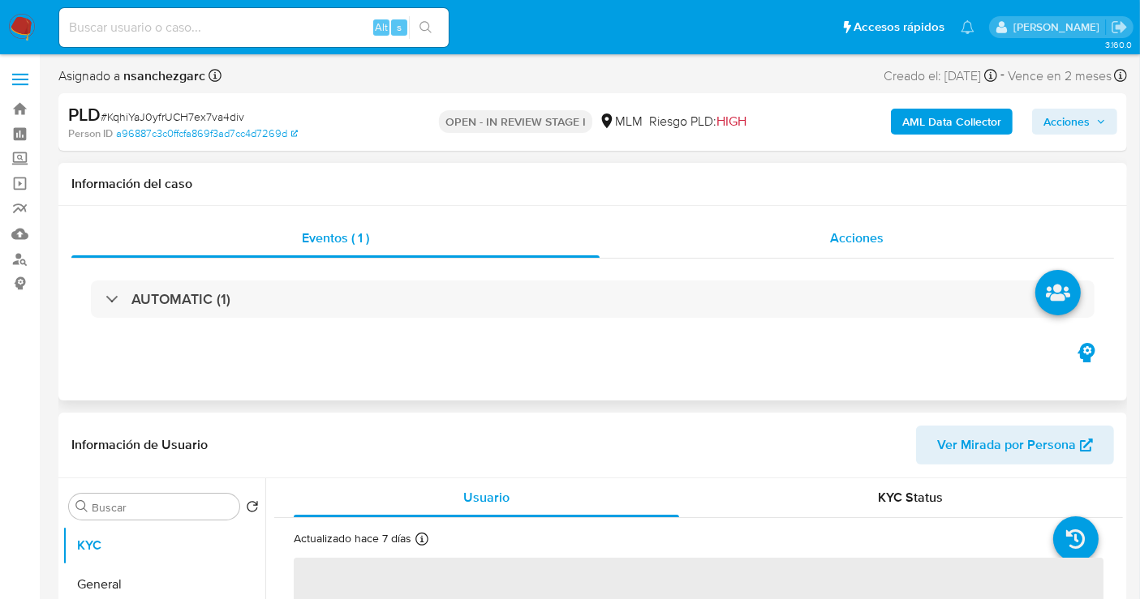
select select "10"
click at [845, 235] on span "Acciones" at bounding box center [857, 238] width 54 height 19
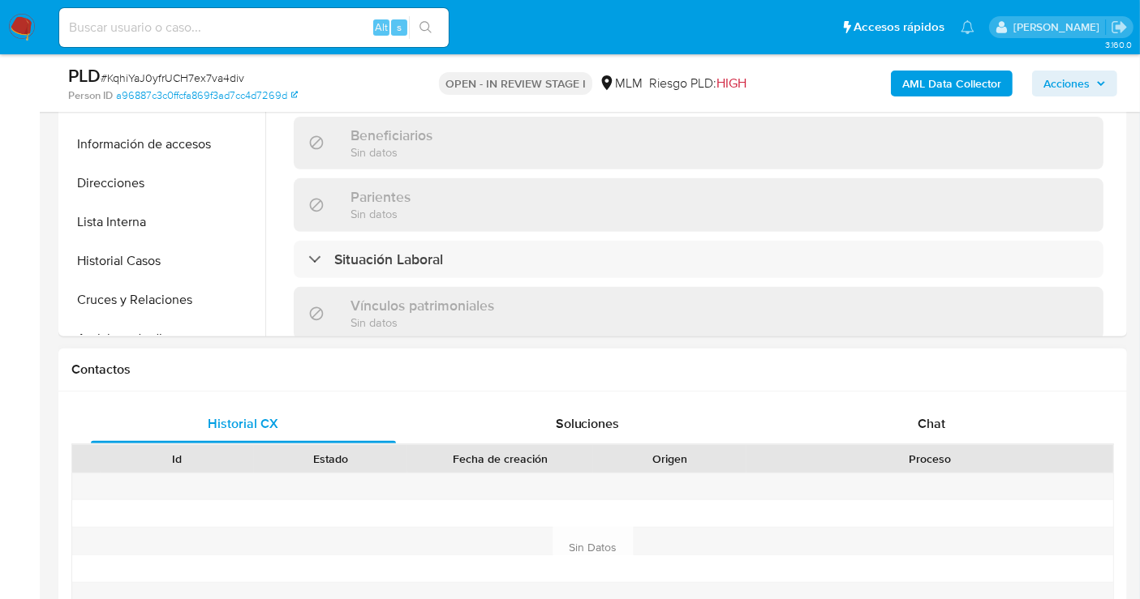
scroll to position [630, 0]
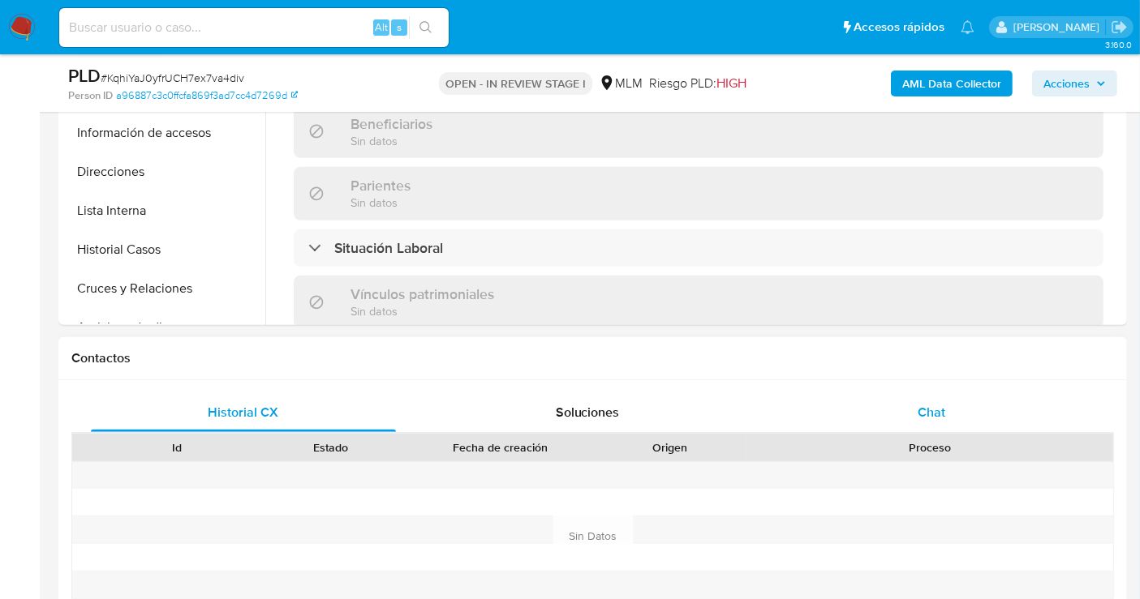
click at [926, 415] on span "Chat" at bounding box center [931, 412] width 28 height 19
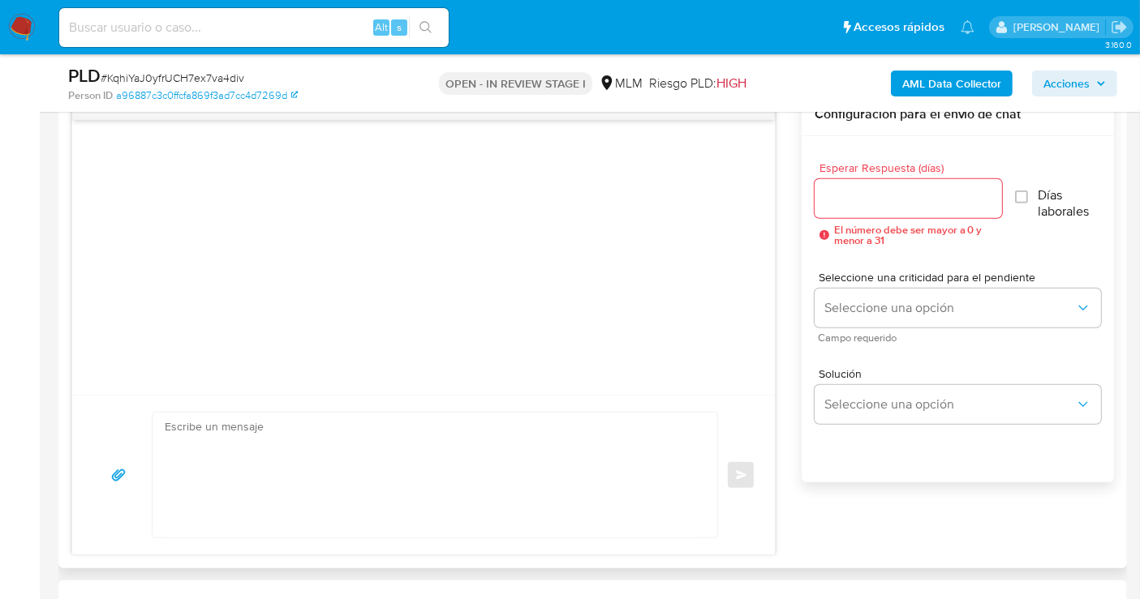
scroll to position [991, 0]
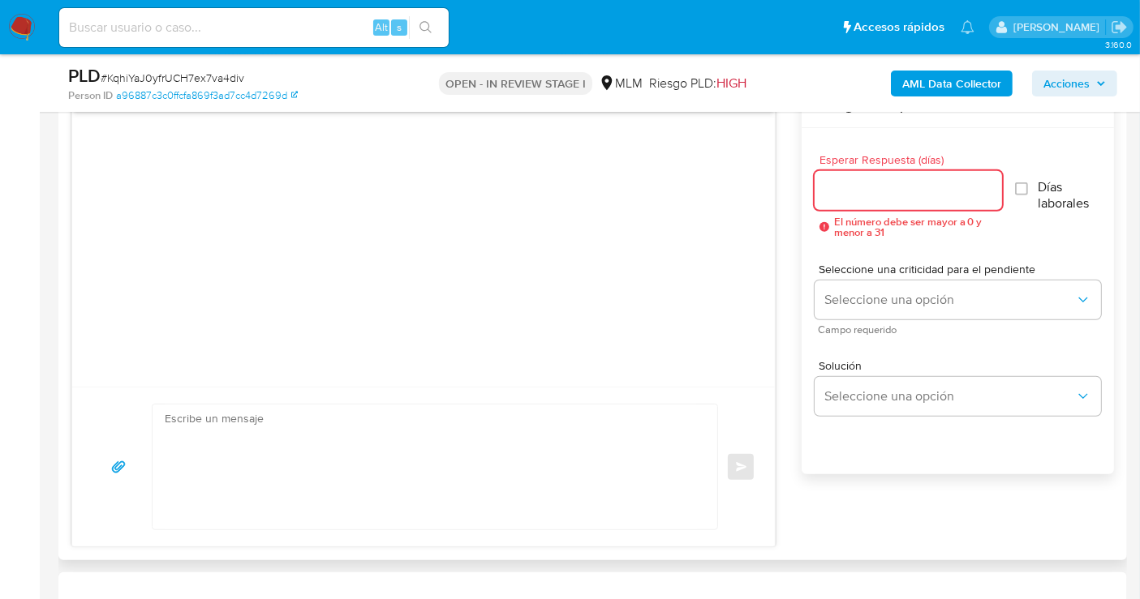
click at [863, 187] on input "Esperar Respuesta (días)" at bounding box center [907, 190] width 187 height 21
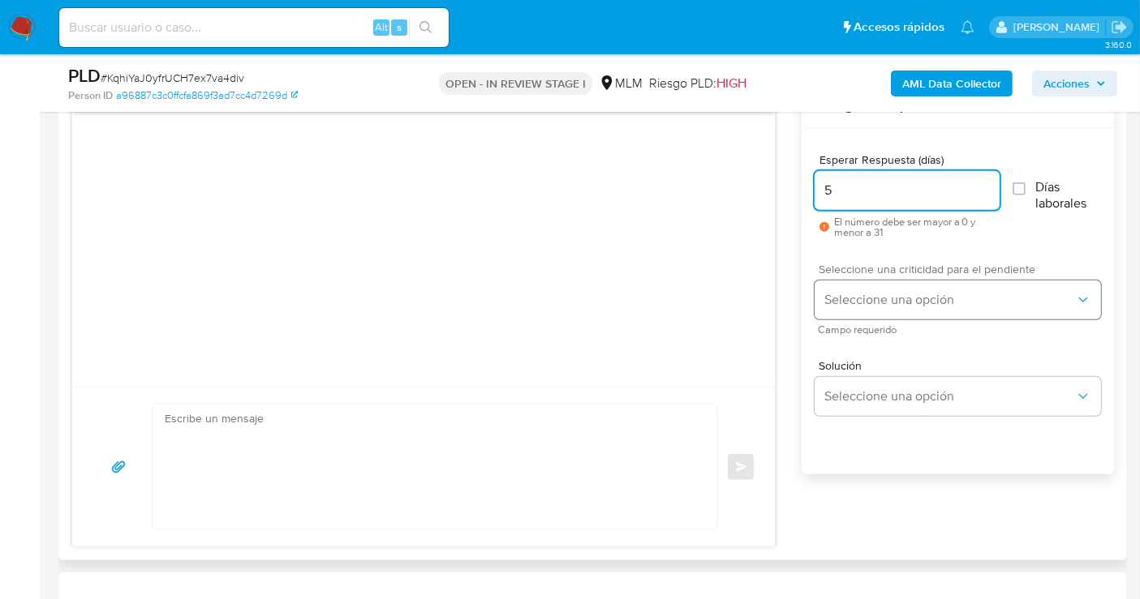
type input "5"
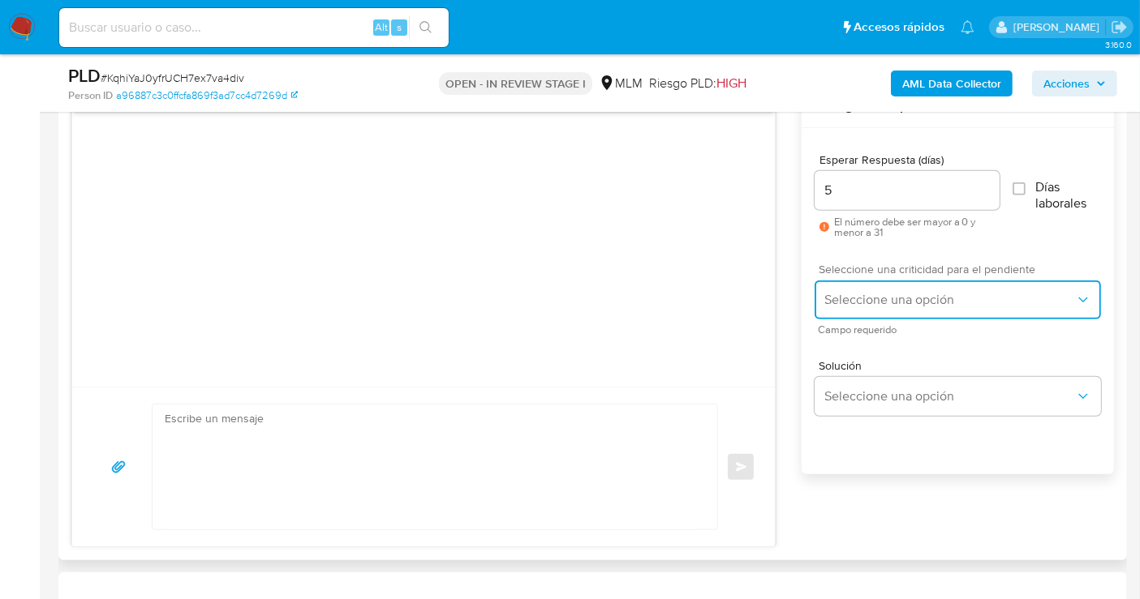
click at [870, 294] on span "Seleccione una opción" at bounding box center [949, 300] width 251 height 16
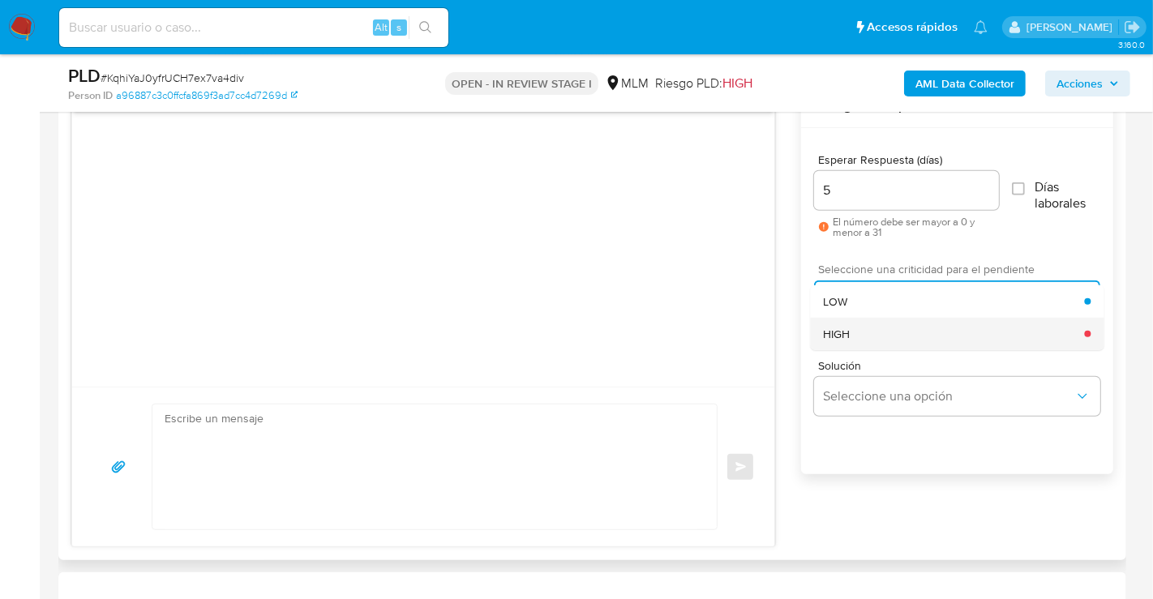
click at [845, 334] on span "HIGH" at bounding box center [836, 334] width 27 height 15
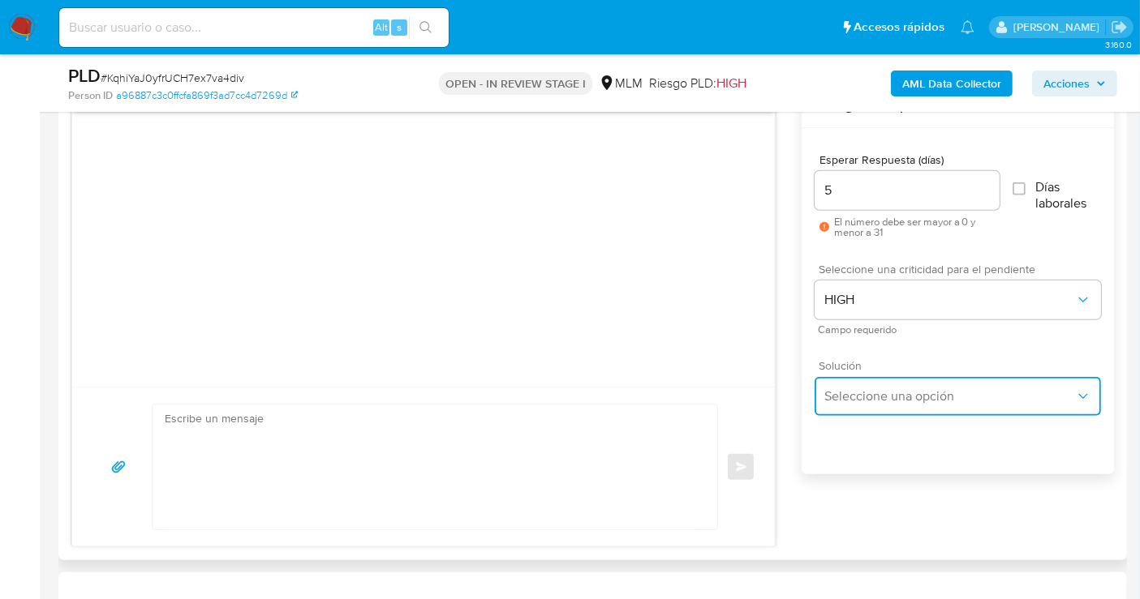
click at [866, 393] on span "Seleccione una opción" at bounding box center [949, 397] width 251 height 16
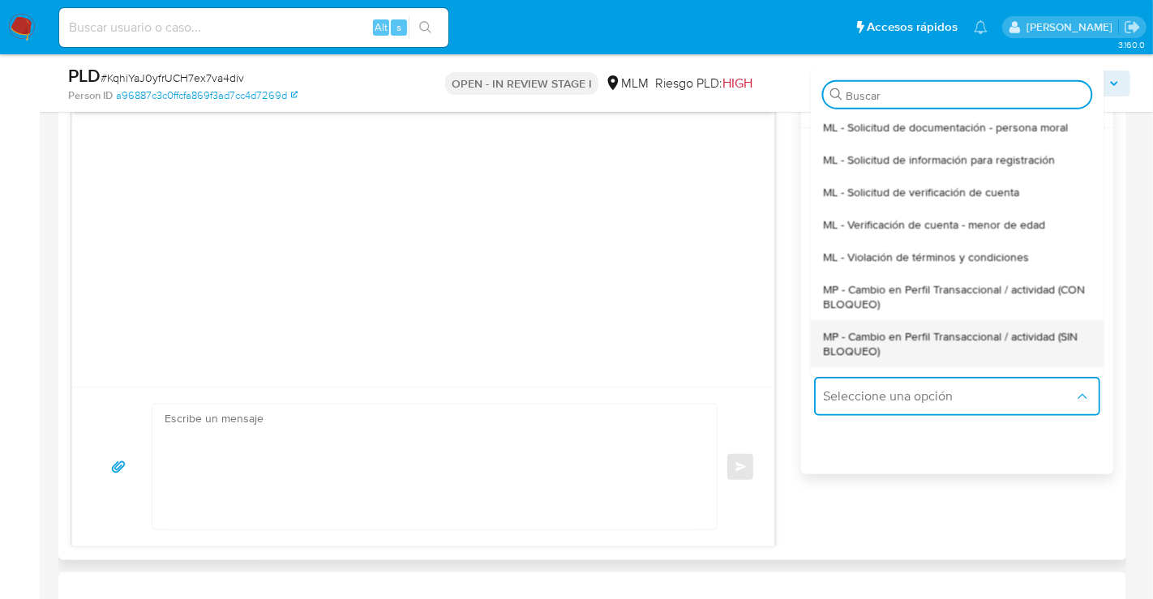
click at [870, 346] on span "MP - Cambio en Perfil Transaccional / actividad (SIN BLOQUEO)" at bounding box center [957, 343] width 268 height 29
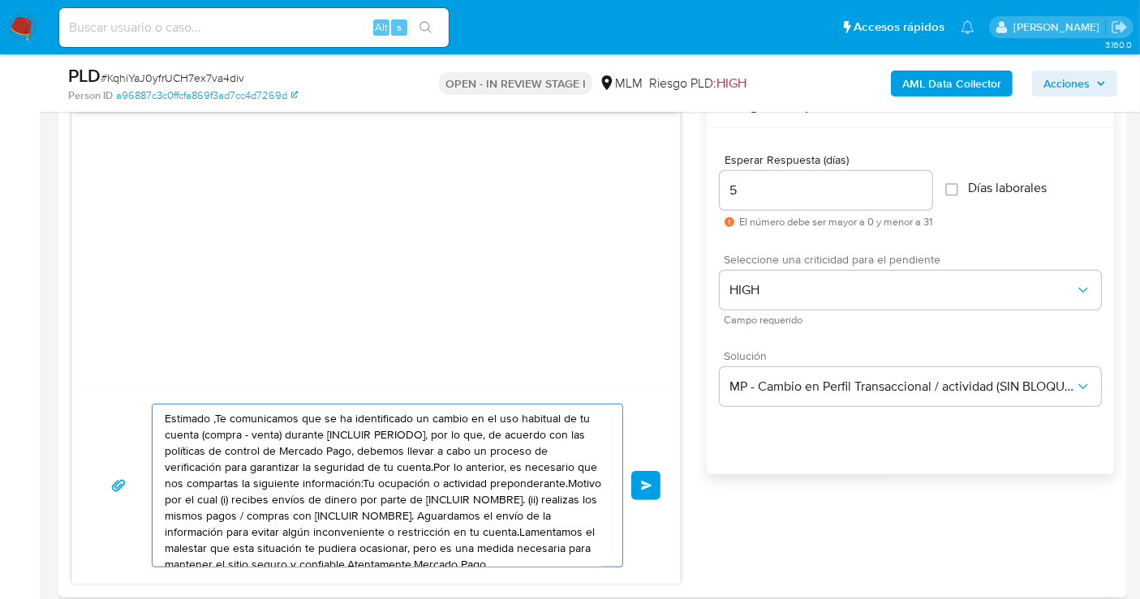
click at [370, 469] on textarea "Estimado ,Te comunicamos que se ha identificado un cambio en el uso habitual de…" at bounding box center [383, 486] width 437 height 162
paste textarea "cliente se ha identificado un cambio en el uso habitual de tu cuenta para garan…"
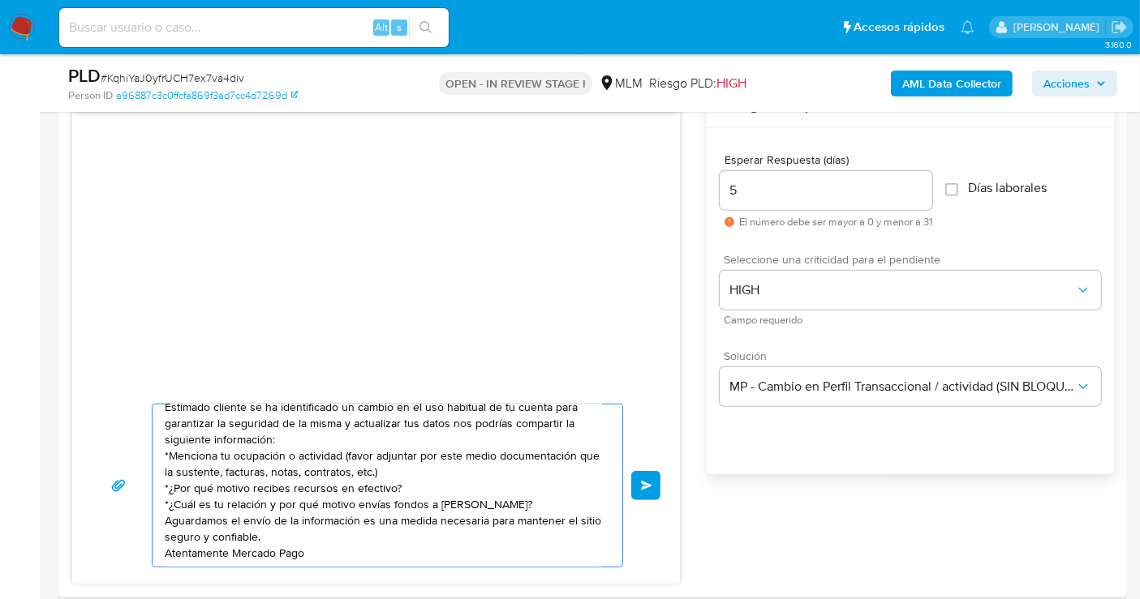
scroll to position [28, 0]
type textarea "Estimado cliente se ha identificado un cambio en el uso habitual de tu cuenta p…"
click at [652, 480] on button "Enviar" at bounding box center [645, 485] width 29 height 29
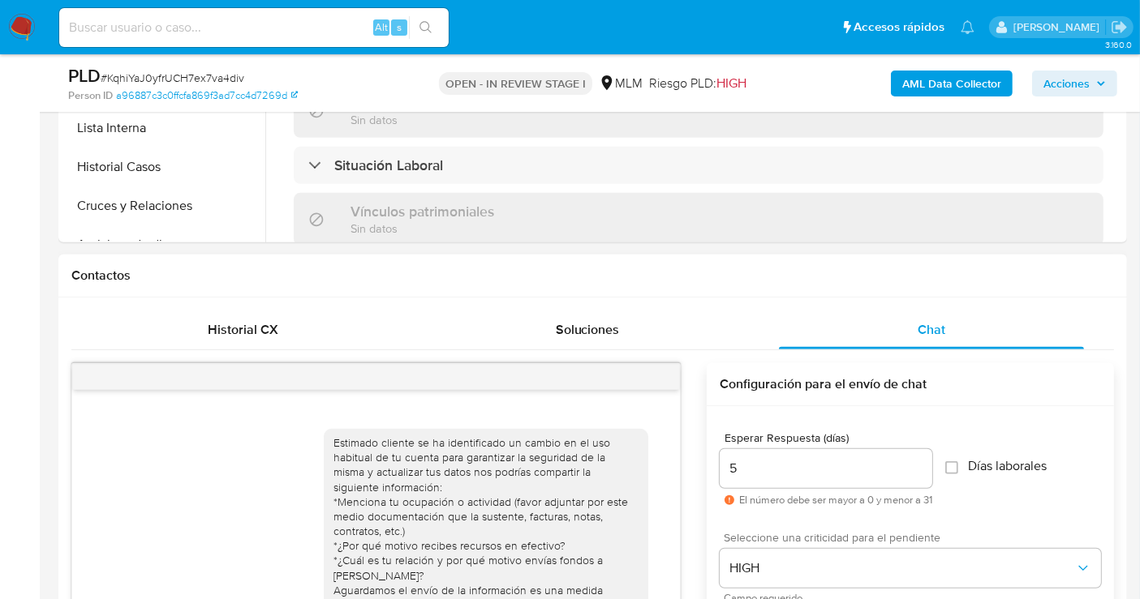
scroll to position [630, 0]
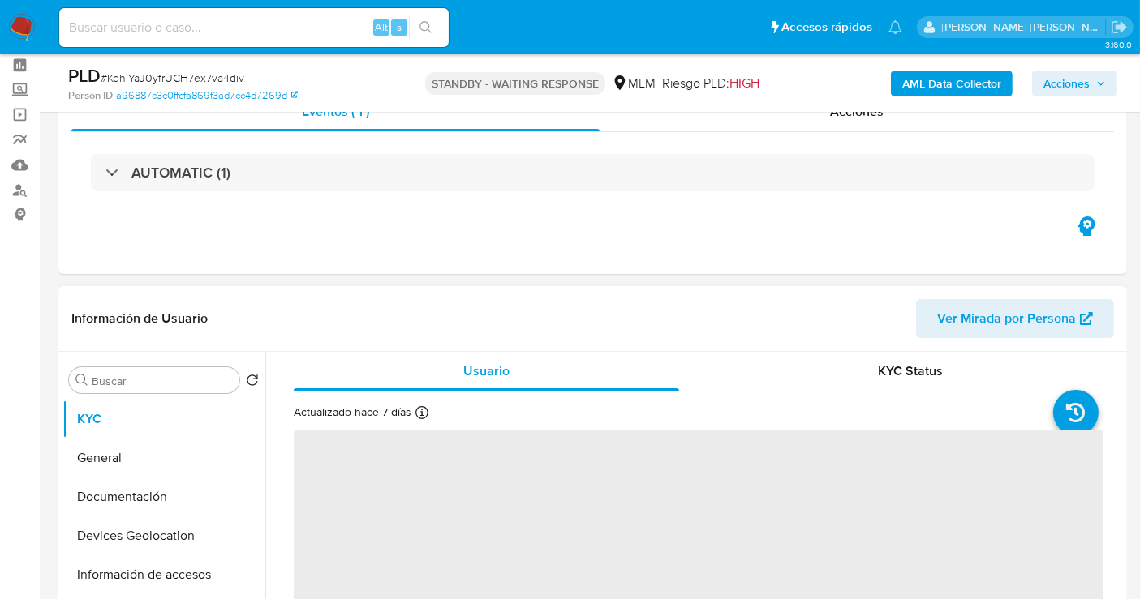
scroll to position [180, 0]
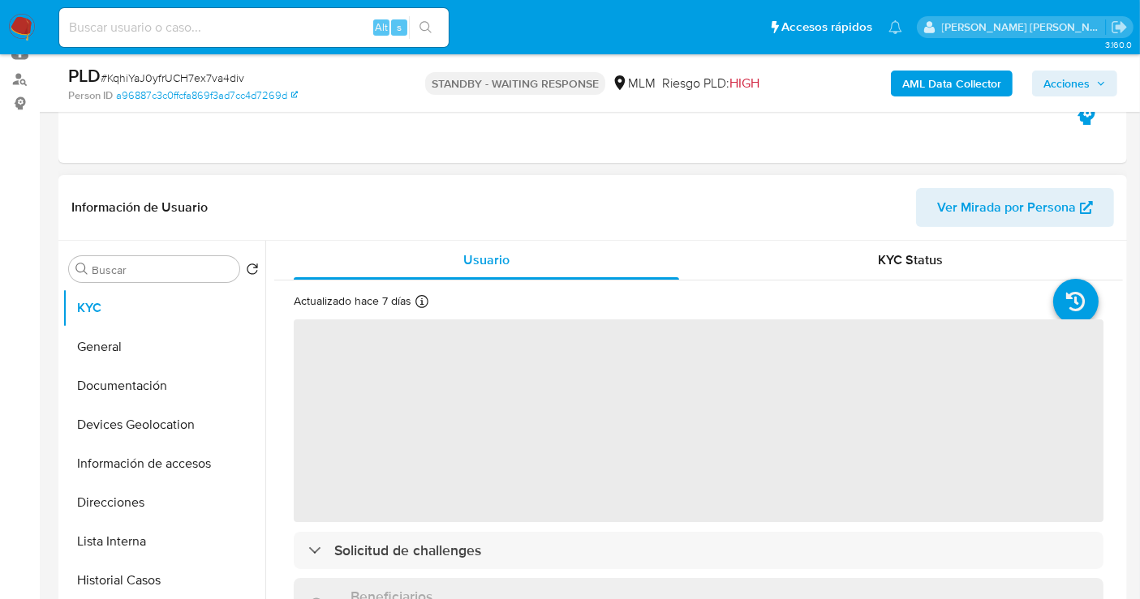
select select "10"
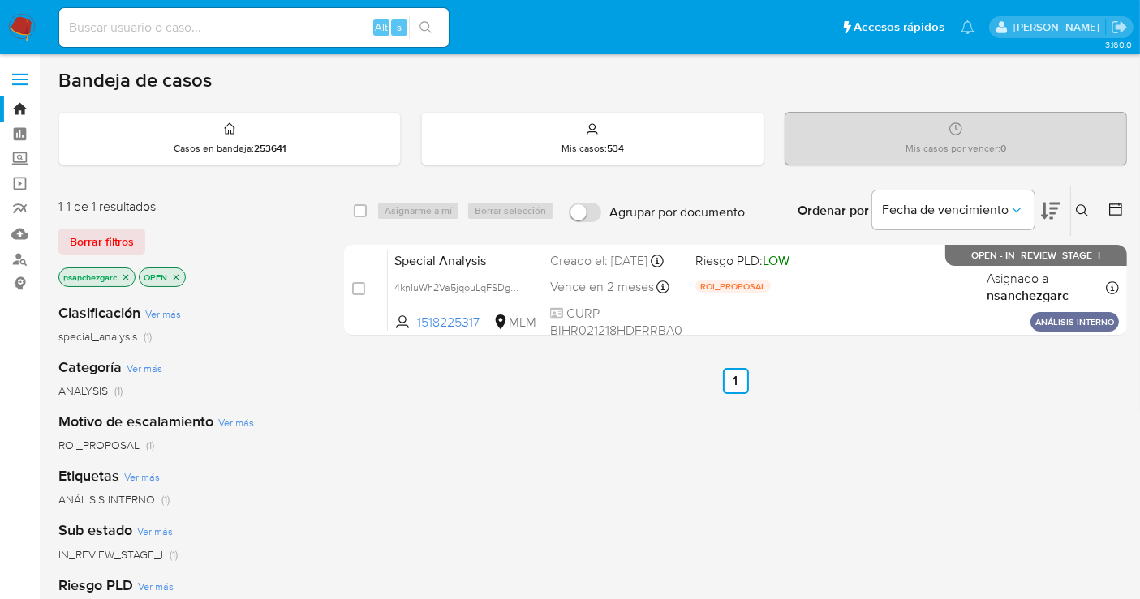
click at [127, 277] on icon "close-filter" at bounding box center [126, 278] width 10 height 10
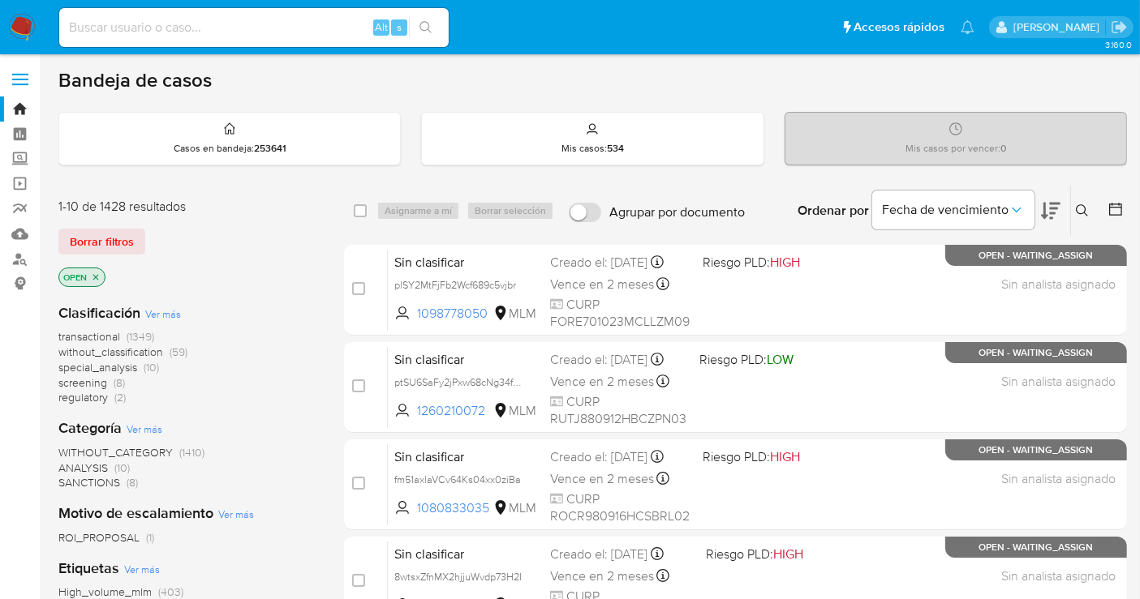
click at [115, 349] on span "without_classification" at bounding box center [110, 352] width 105 height 16
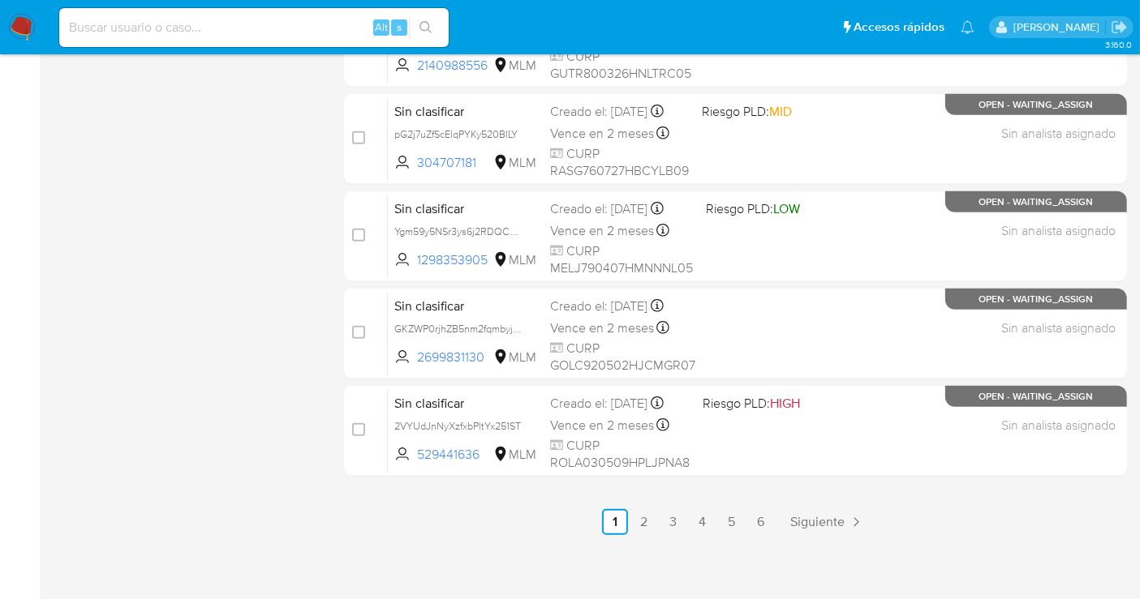
scroll to position [737, 0]
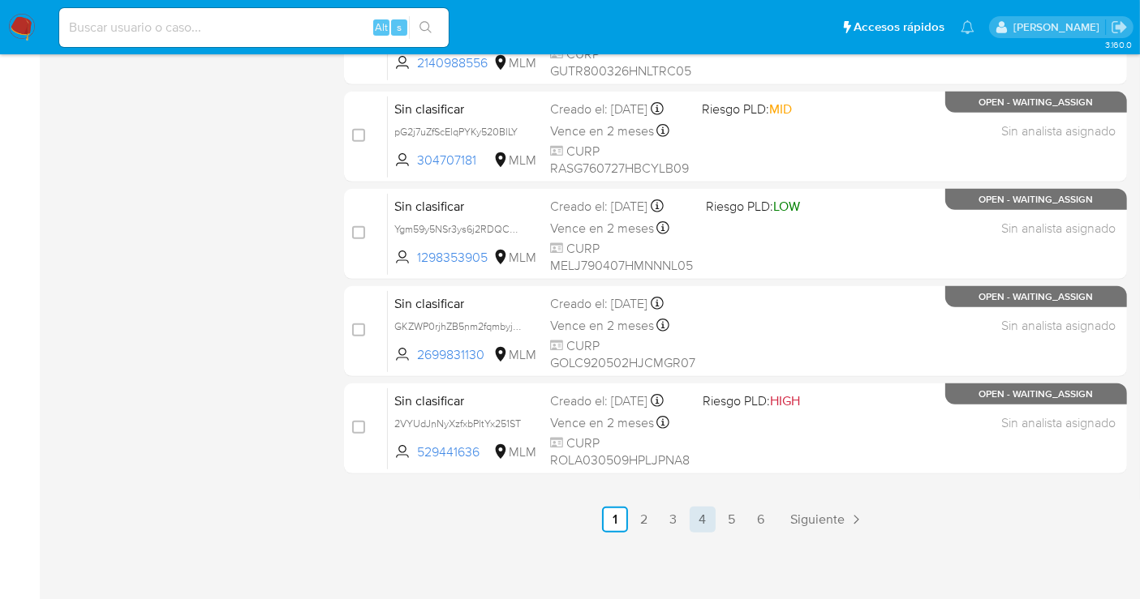
click at [699, 518] on link "4" at bounding box center [703, 520] width 26 height 26
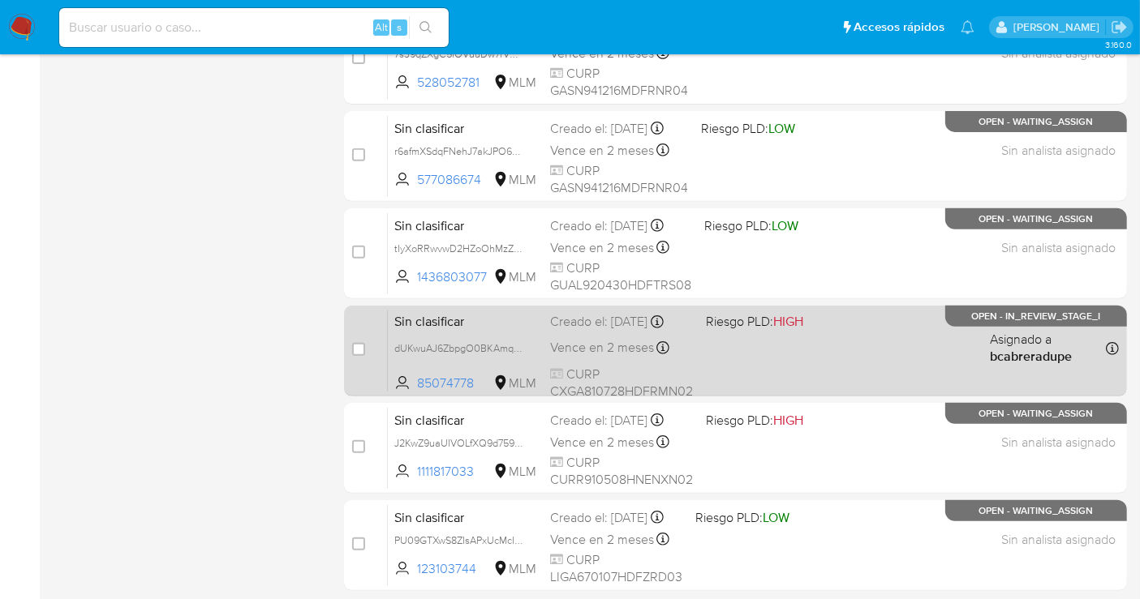
scroll to position [720, 0]
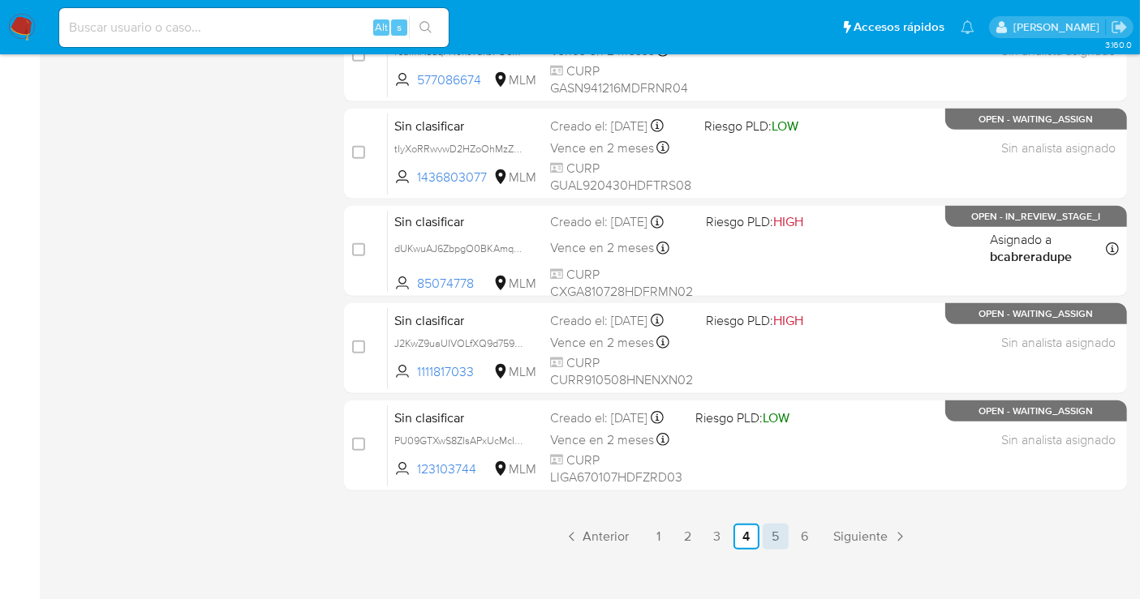
click at [767, 531] on link "5" at bounding box center [776, 537] width 26 height 26
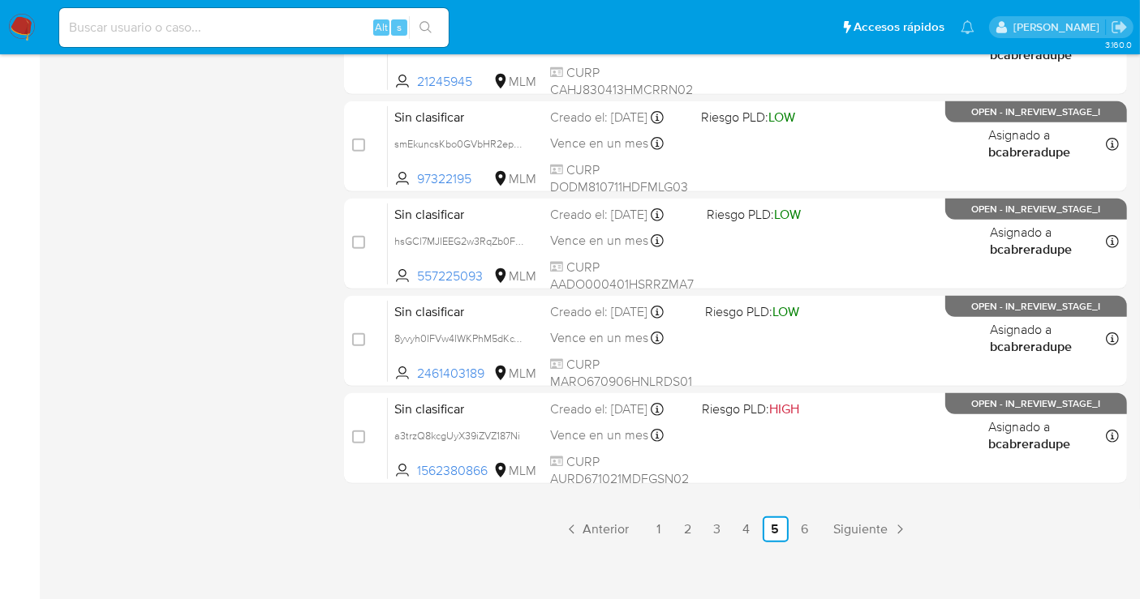
scroll to position [737, 0]
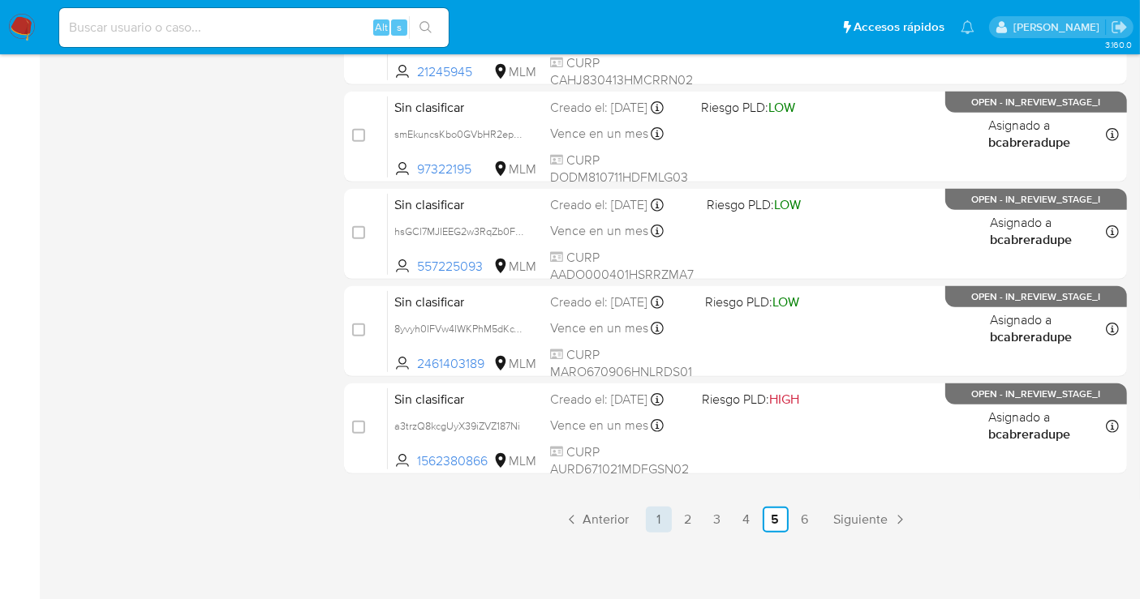
click at [664, 522] on link "1" at bounding box center [659, 520] width 26 height 26
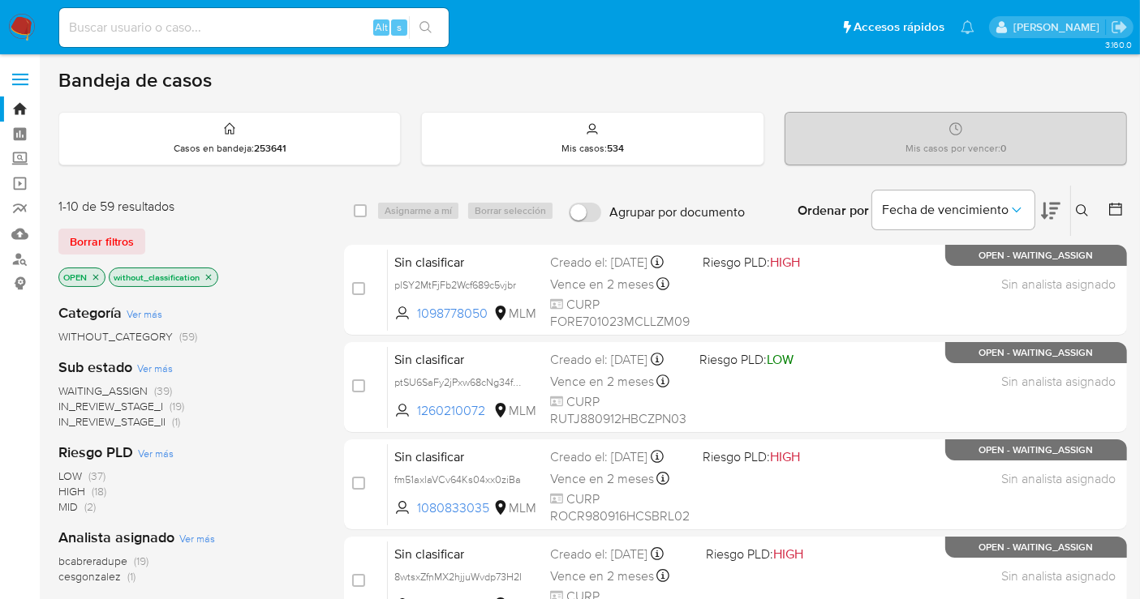
click at [1077, 208] on icon at bounding box center [1082, 210] width 13 height 13
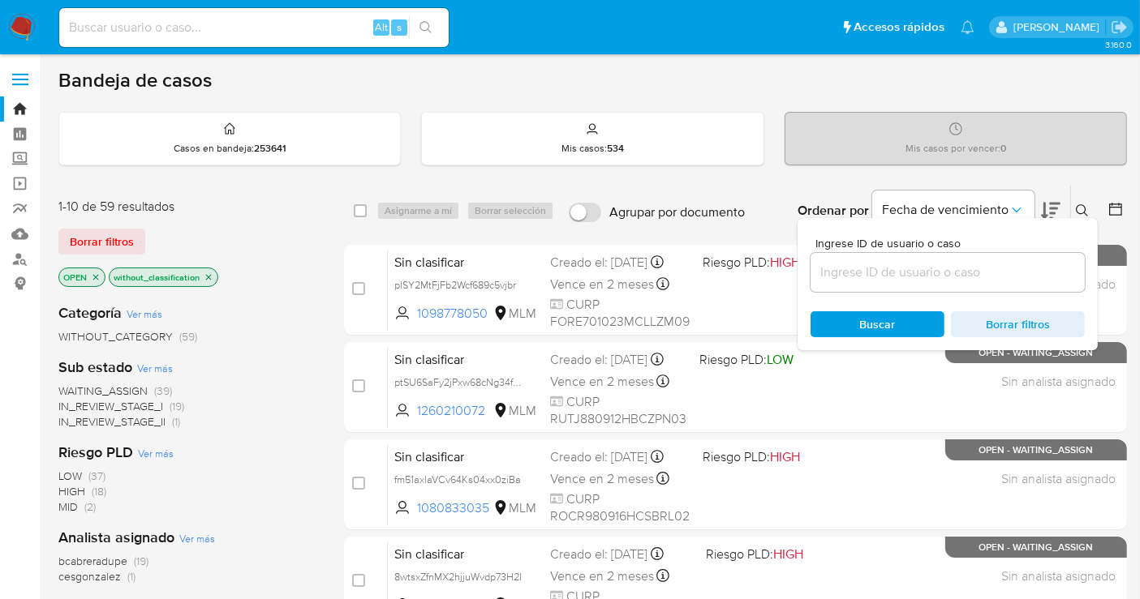
click at [877, 269] on input at bounding box center [947, 272] width 274 height 21
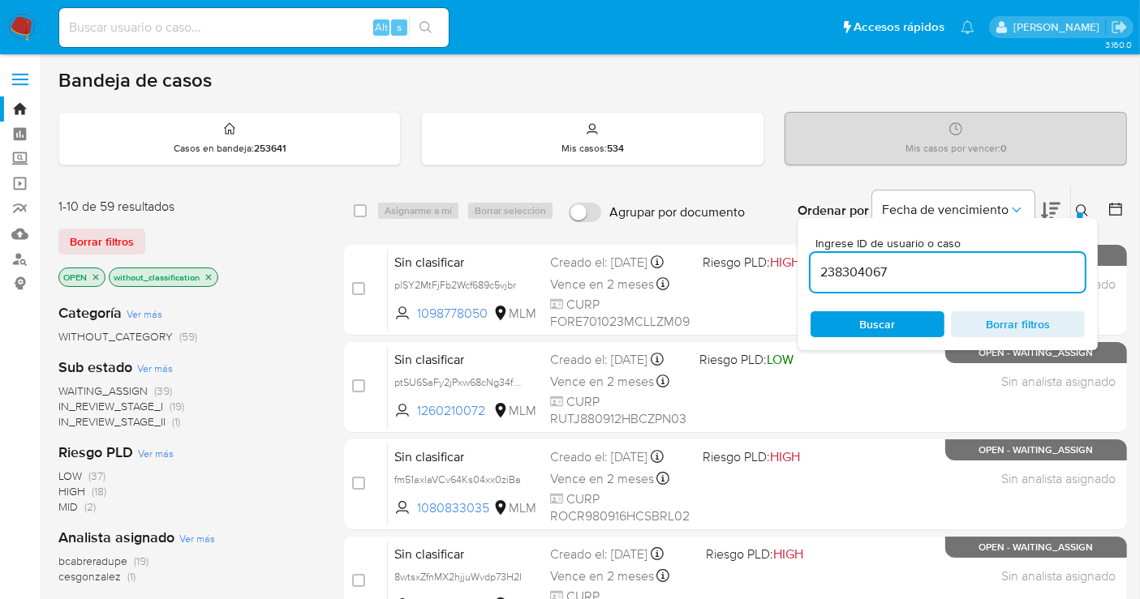
type input "238304067"
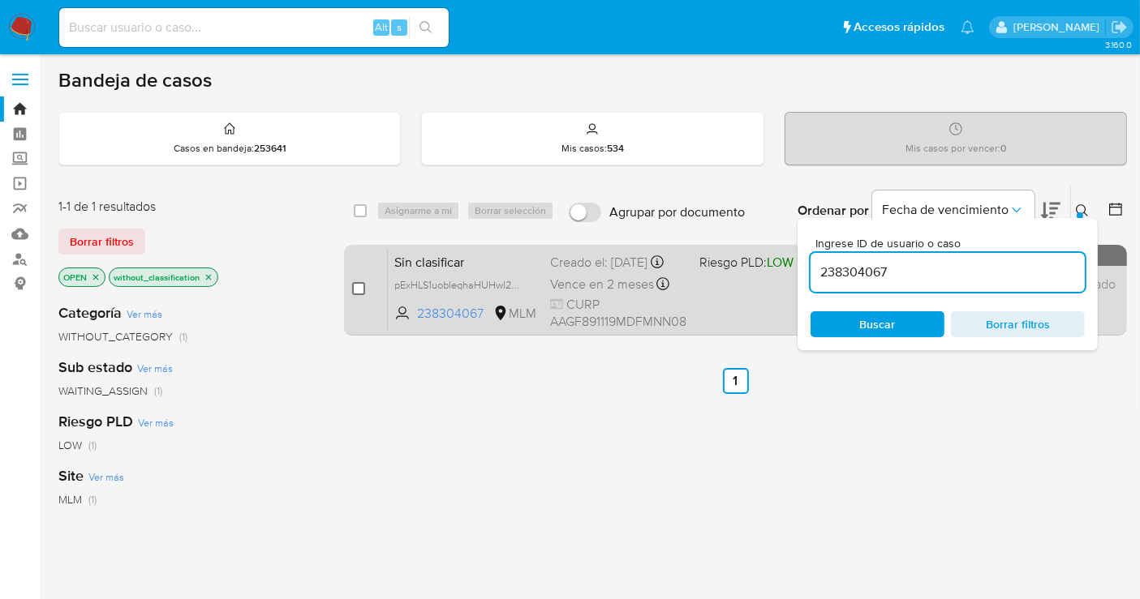
click at [363, 287] on input "checkbox" at bounding box center [358, 288] width 13 height 13
checkbox input "true"
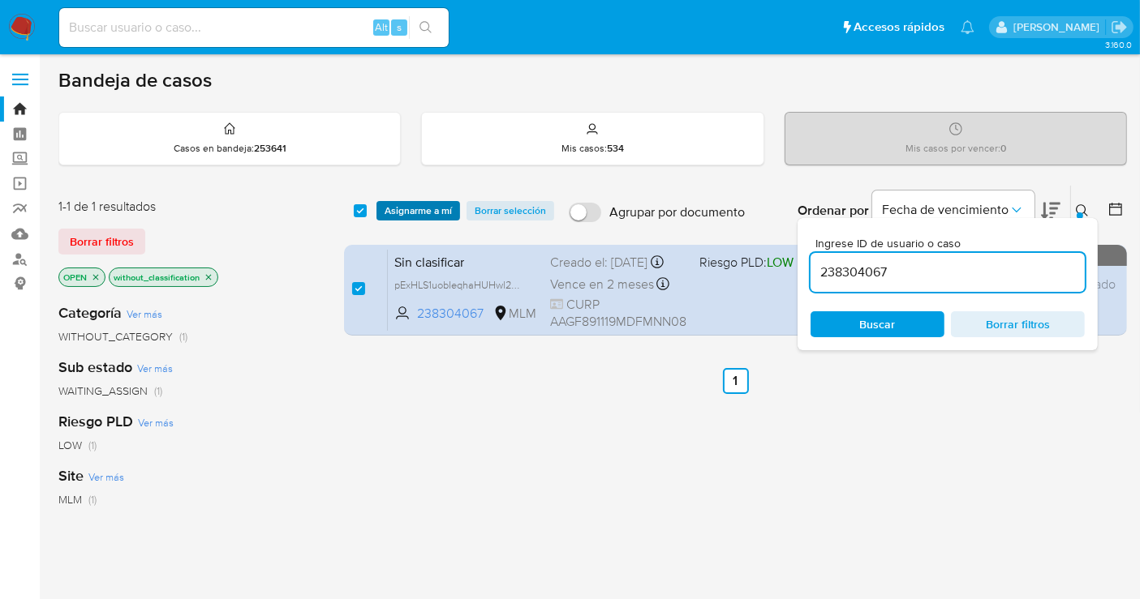
click at [406, 215] on span "Asignarme a mí" at bounding box center [417, 211] width 67 height 16
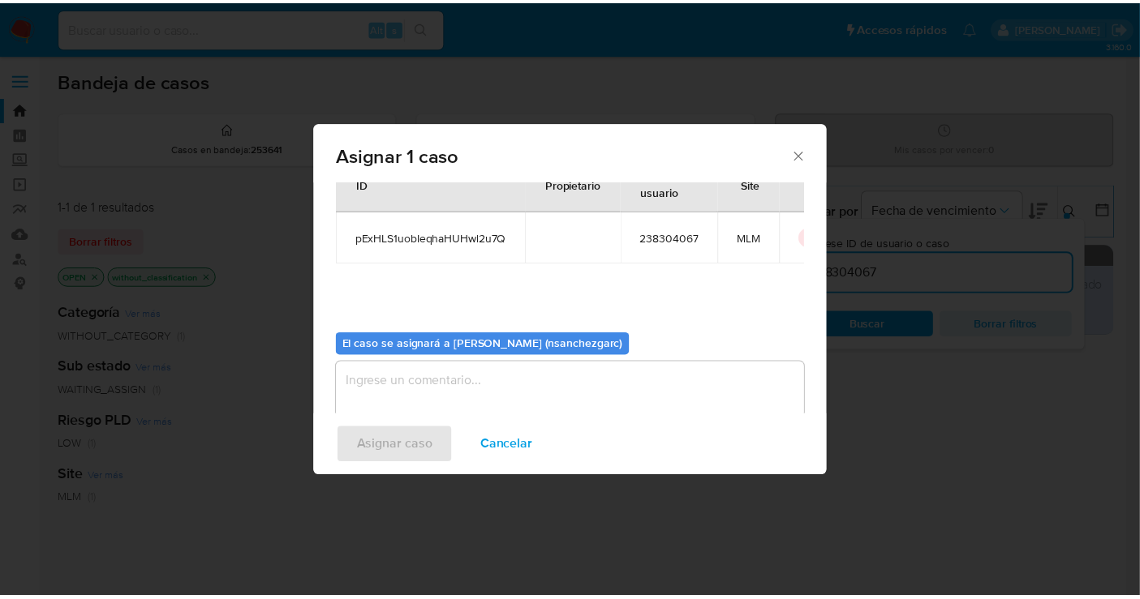
scroll to position [83, 0]
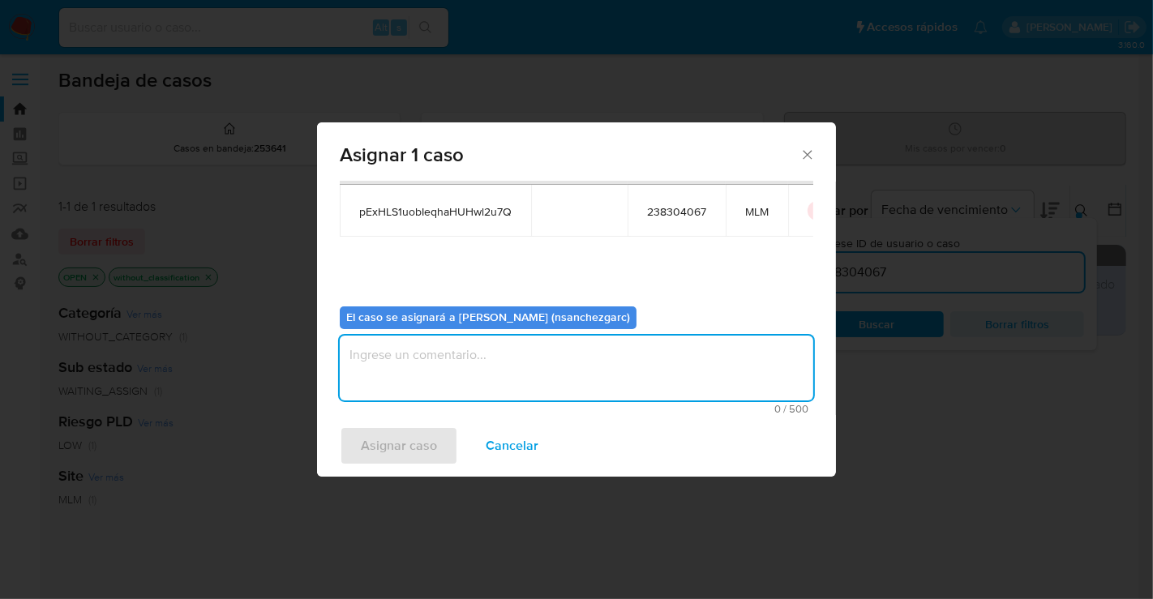
click at [384, 350] on textarea "assign-modal" at bounding box center [577, 368] width 474 height 65
type textarea "nesg"
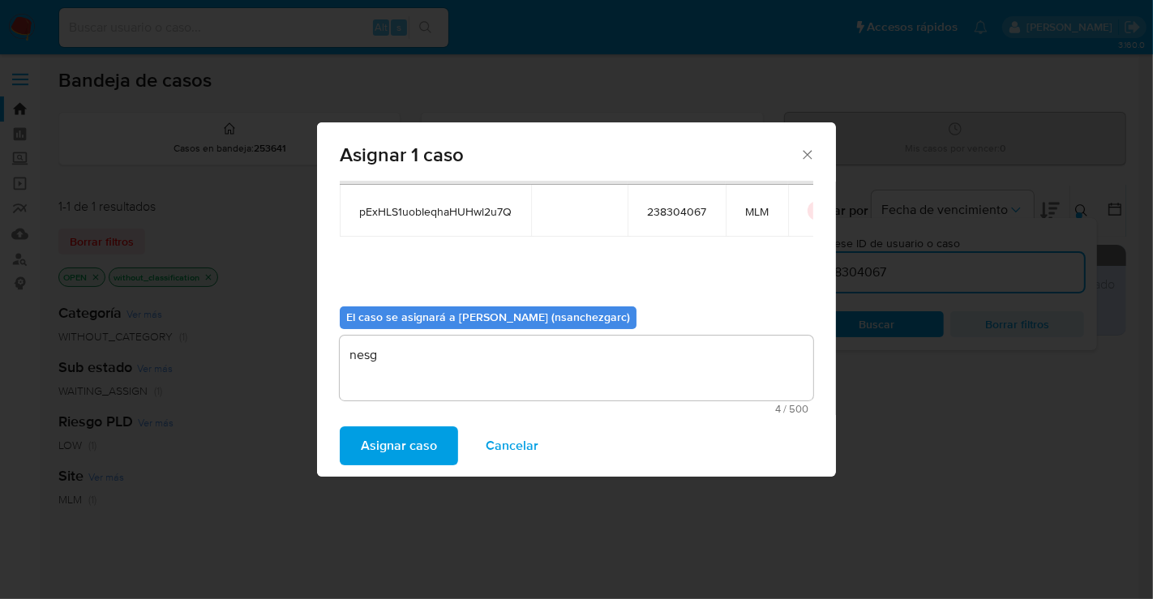
click at [432, 440] on span "Asignar caso" at bounding box center [399, 446] width 76 height 36
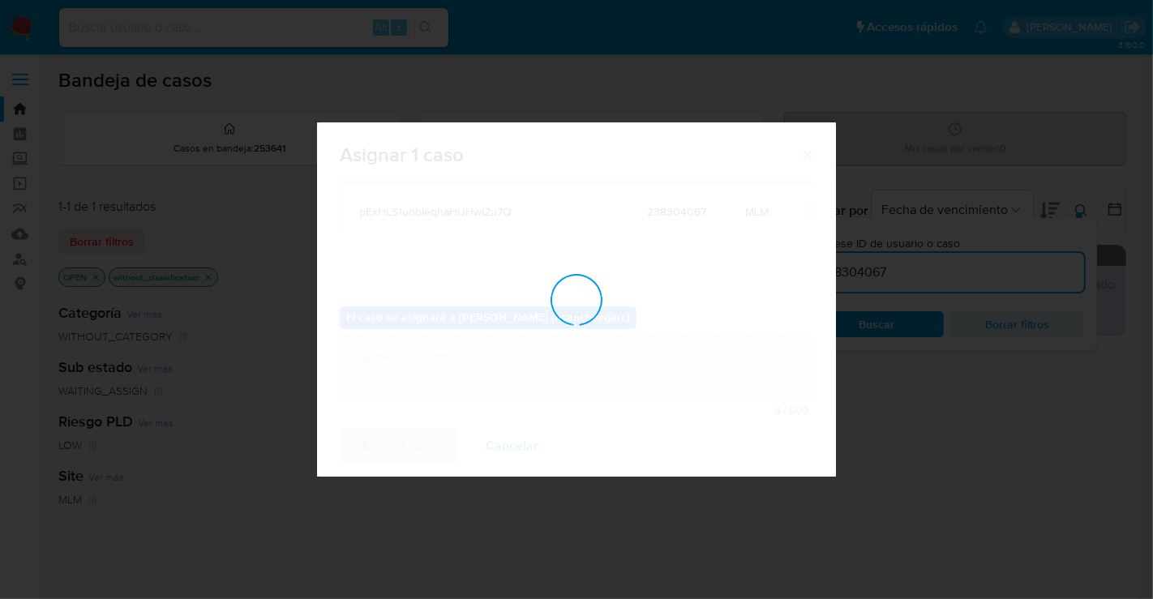
checkbox input "false"
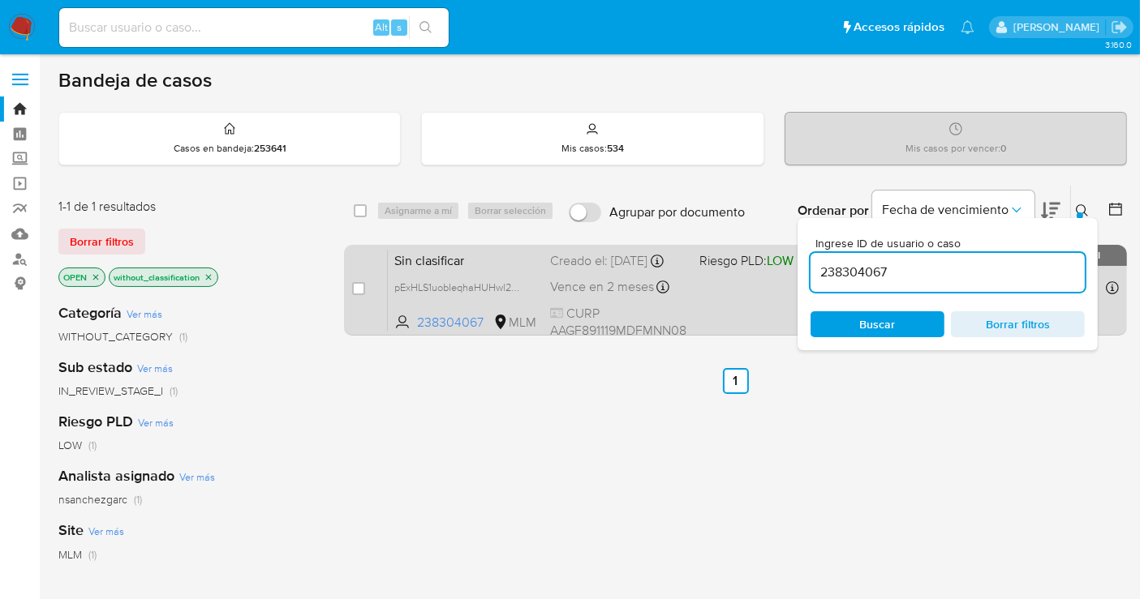
click at [570, 256] on div "Creado el: 14/09/2025 Creado el: 14/09/2025 23:11:33" at bounding box center [618, 261] width 136 height 18
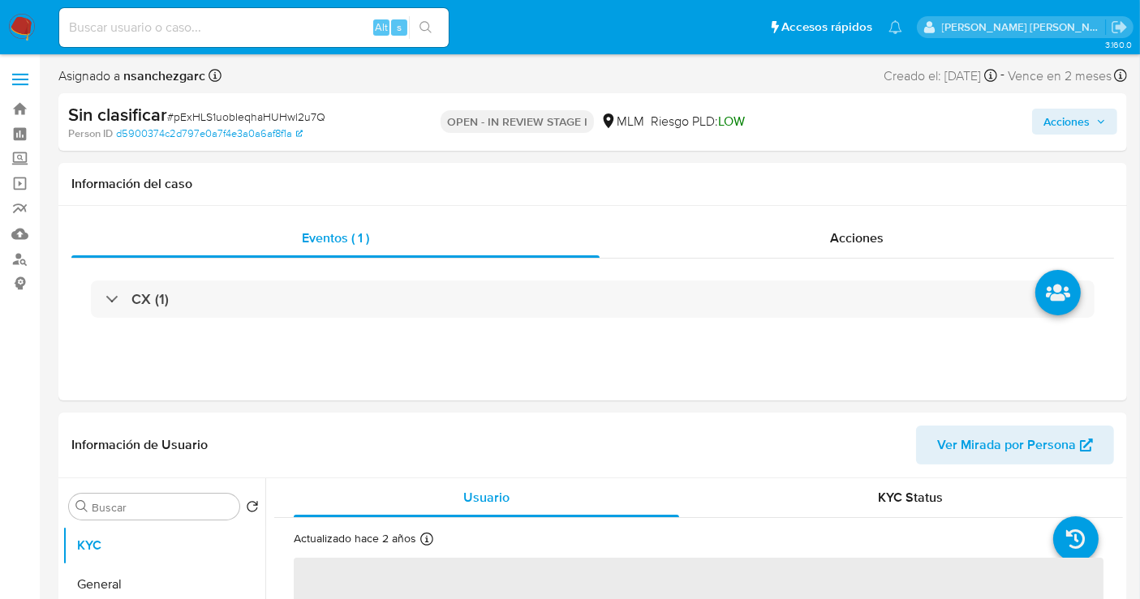
select select "10"
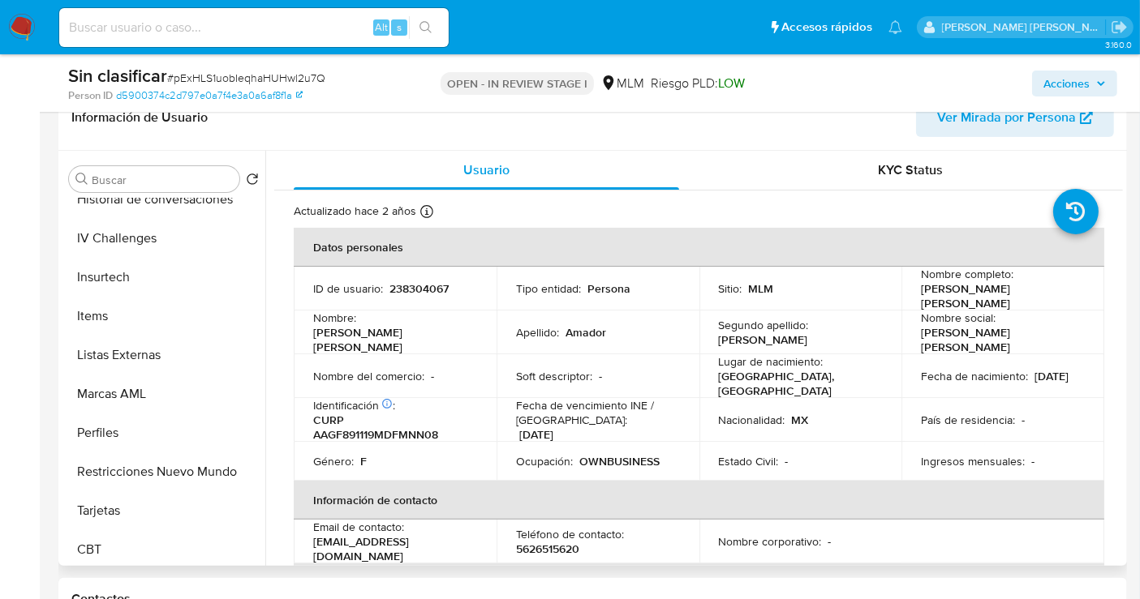
scroll to position [685, 0]
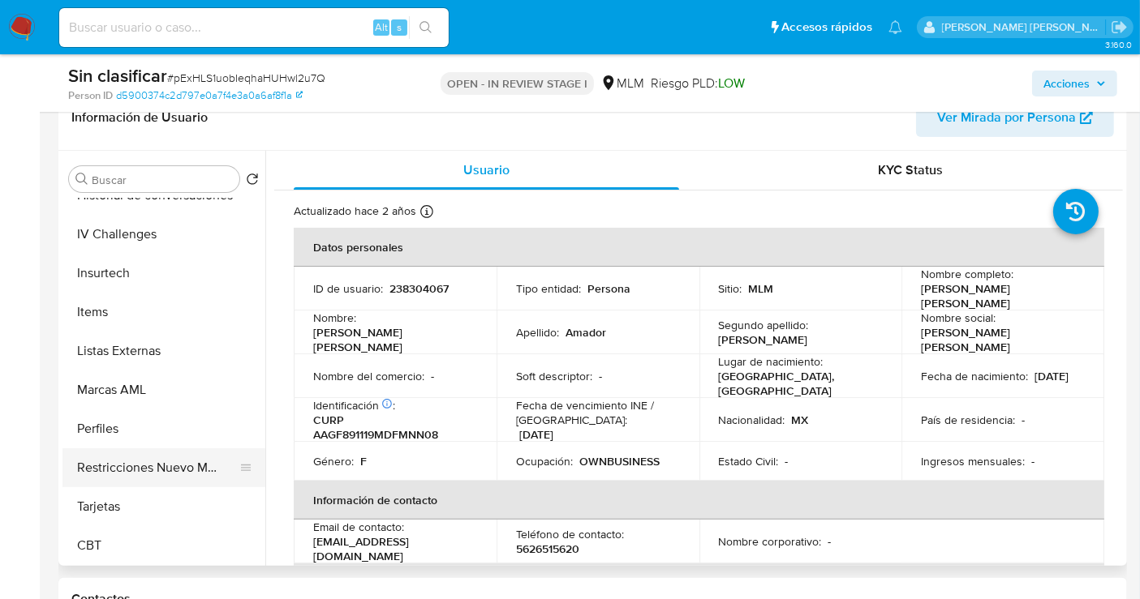
click at [131, 458] on button "Restricciones Nuevo Mundo" at bounding box center [157, 468] width 190 height 39
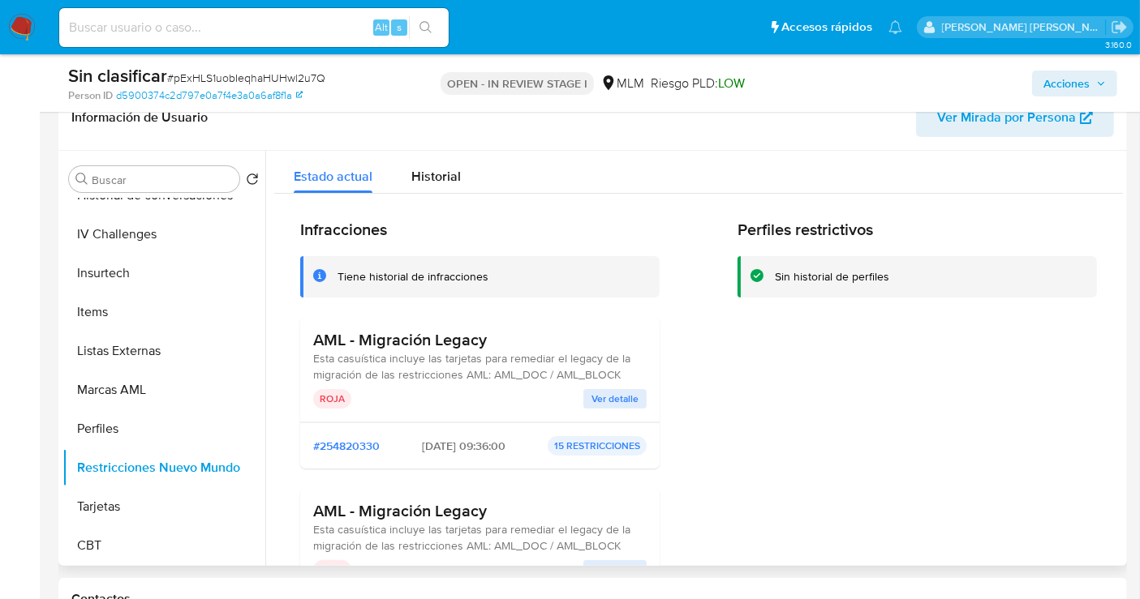
click at [601, 394] on span "Ver detalle" at bounding box center [614, 399] width 47 height 16
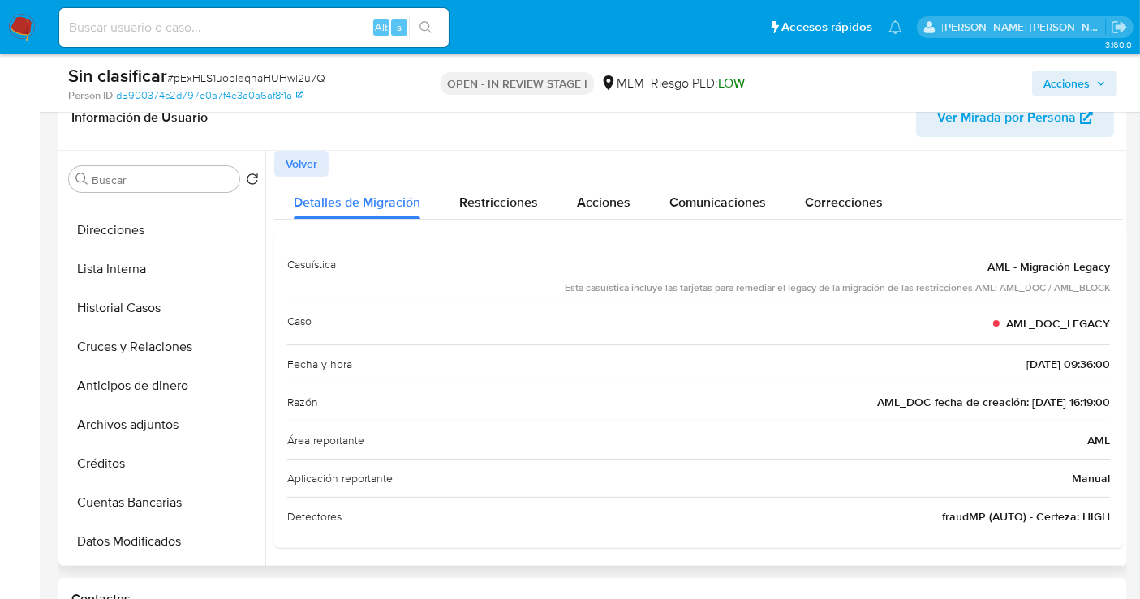
scroll to position [144, 0]
click at [120, 333] on button "Historial Casos" at bounding box center [157, 347] width 190 height 39
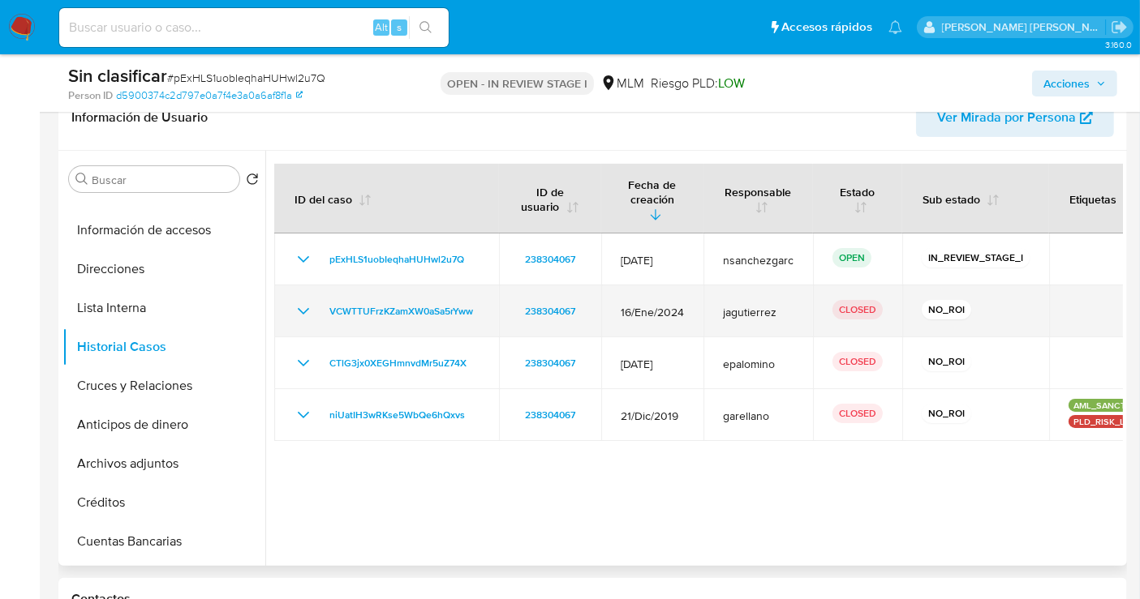
click at [302, 302] on icon "Mostrar/Ocultar" at bounding box center [303, 311] width 19 height 19
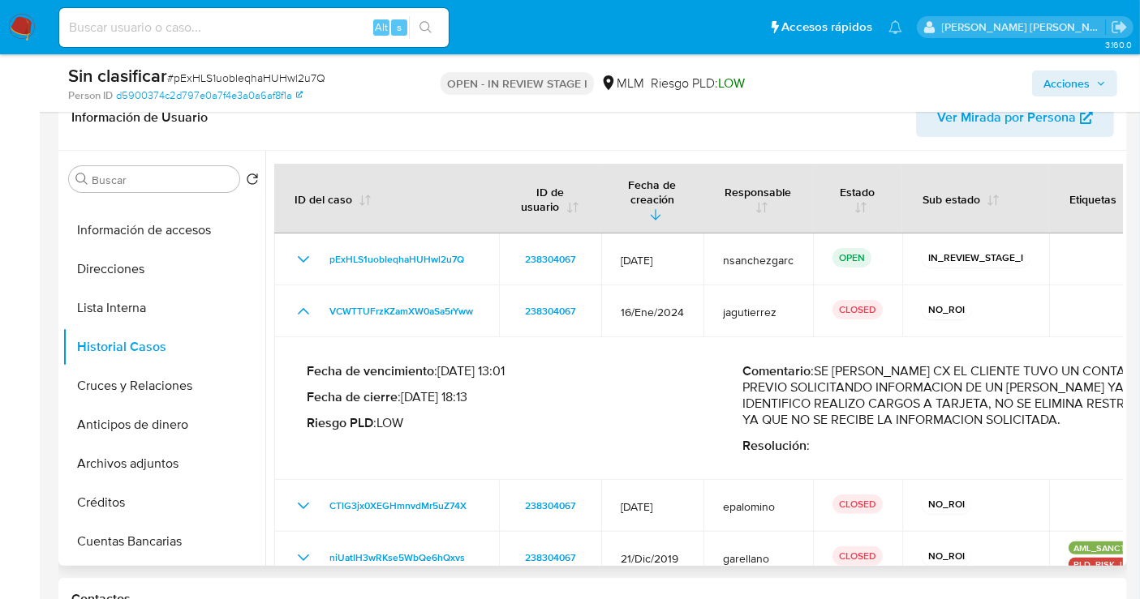
drag, startPoint x: 821, startPoint y: 354, endPoint x: 1068, endPoint y: 402, distance: 251.0
click at [1068, 402] on p "Comentario : SE ANALIZA CASO CX EL CLIENTE TUVO UN CONTACTO PREVIO SOLICITANDO …" at bounding box center [961, 395] width 436 height 65
click at [1063, 89] on span "Acciones" at bounding box center [1066, 84] width 46 height 26
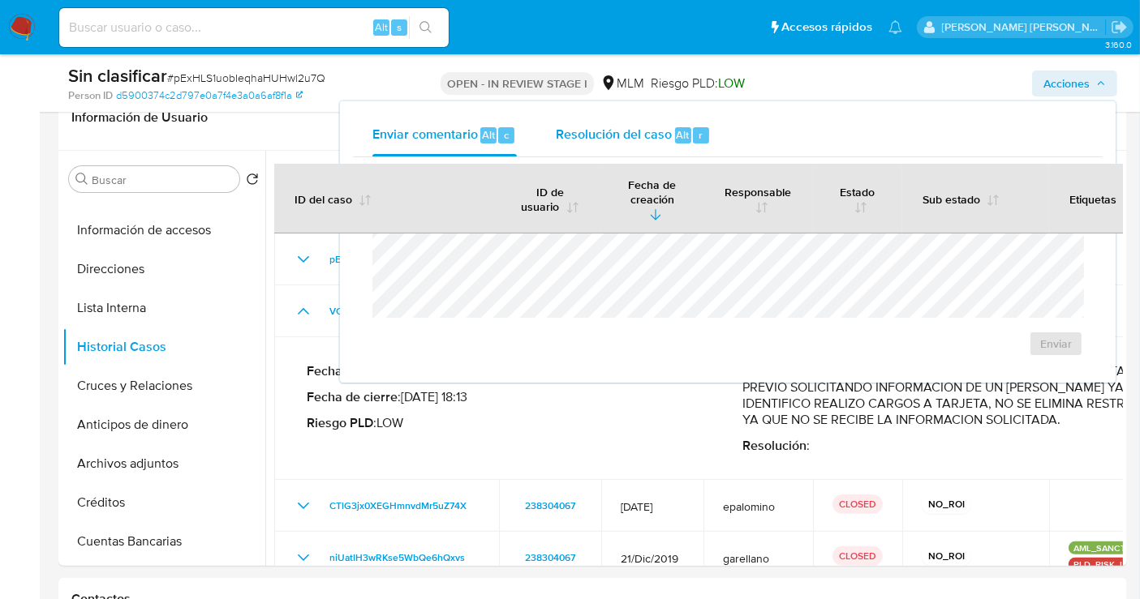
click at [616, 141] on span "Resolución del caso" at bounding box center [614, 134] width 116 height 19
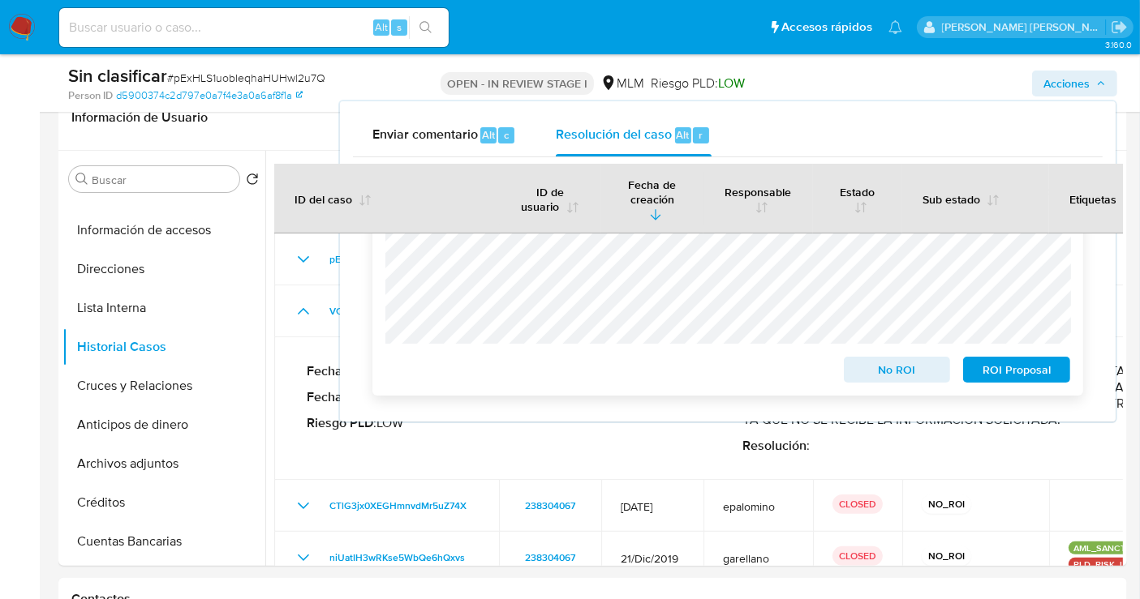
click at [879, 373] on span "No ROI" at bounding box center [897, 370] width 84 height 23
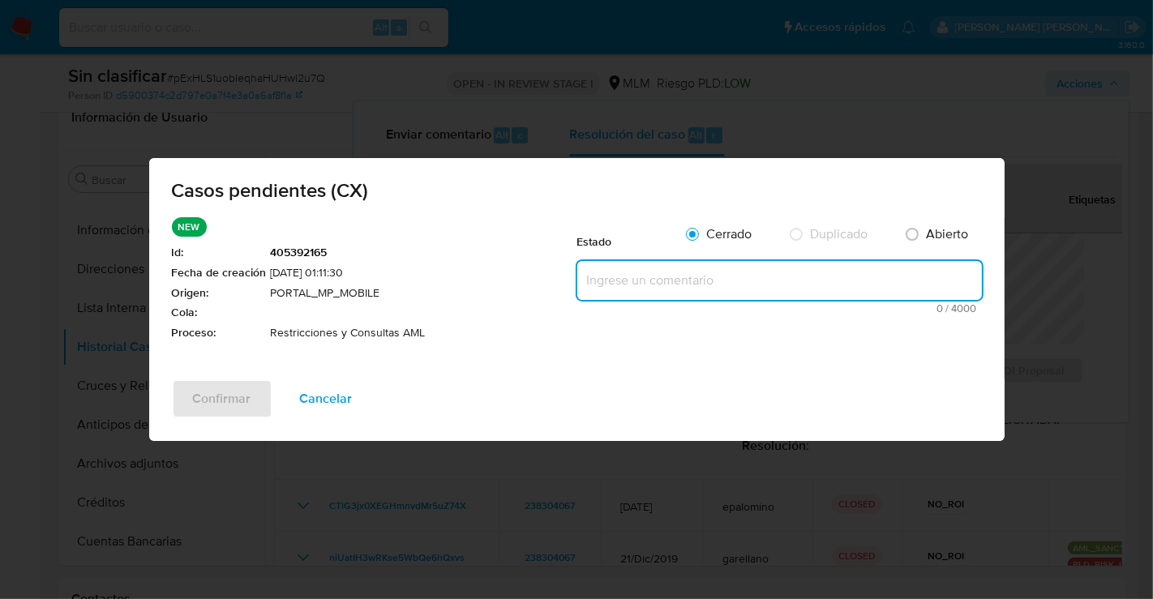
click at [604, 278] on textarea at bounding box center [780, 280] width 405 height 39
paste textarea "SE ANALIZA CASO CX EL CLIENTE TUVO UN CONTACTO PREVIO SOLICITANDO INFORMACION D…"
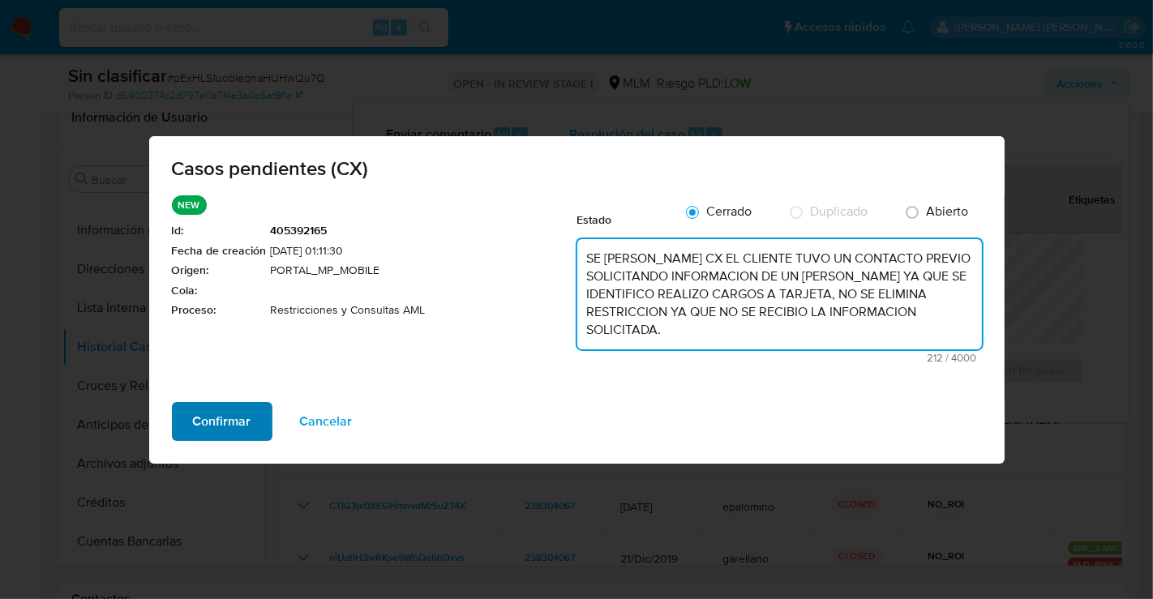
type textarea "SE ANALIZA CASO CX EL CLIENTE TUVO UN CONTACTO PREVIO SOLICITANDO INFORMACION D…"
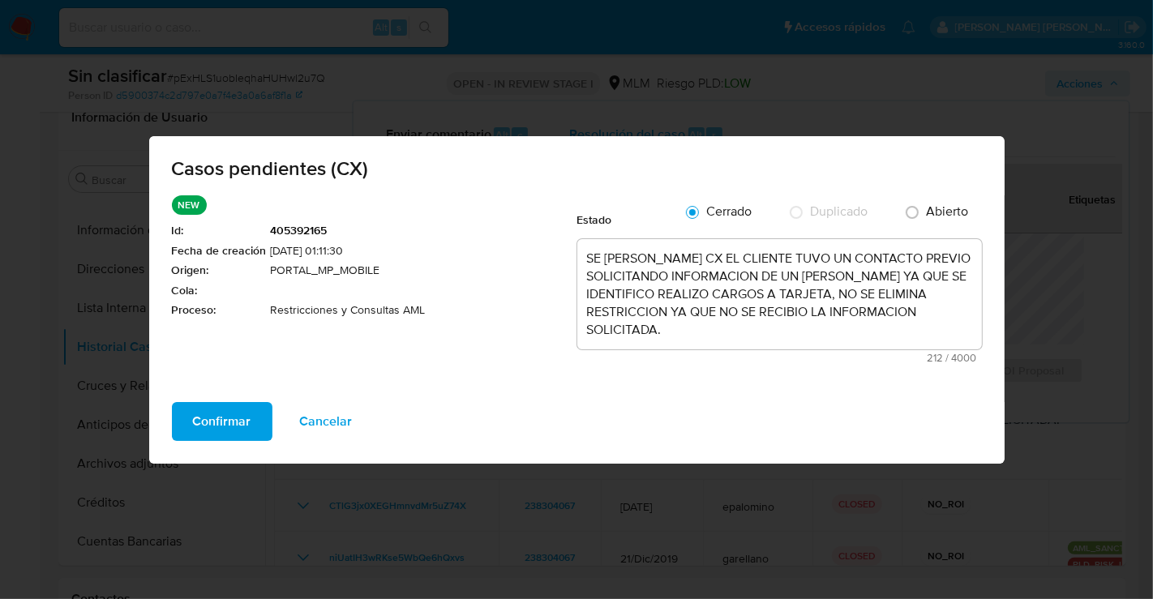
click at [211, 423] on span "Confirmar" at bounding box center [222, 422] width 58 height 36
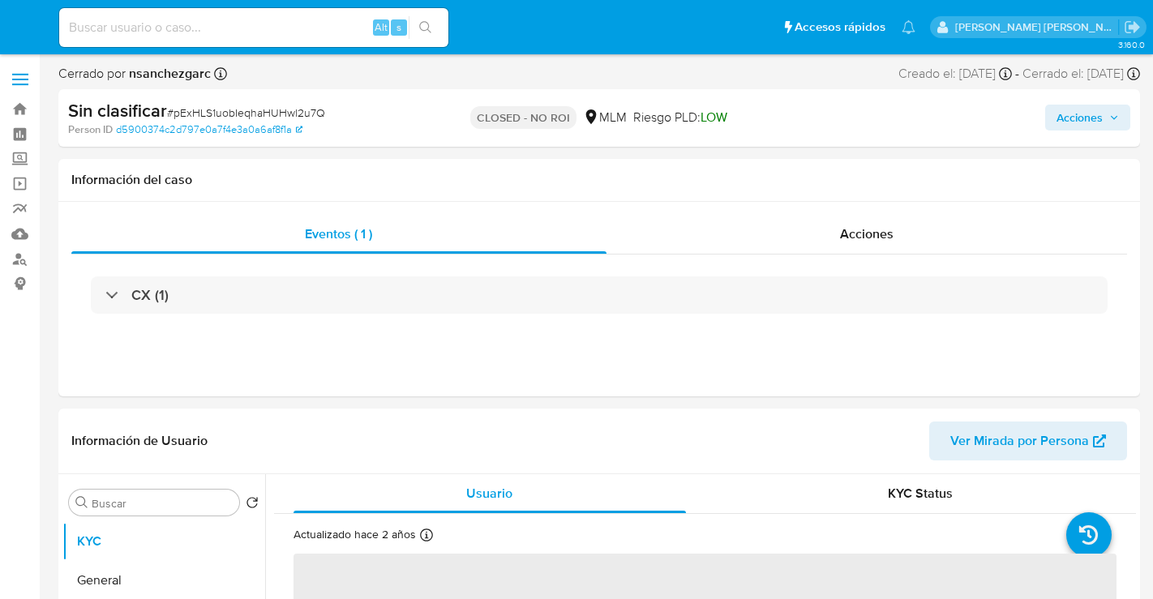
select select "10"
